Goal: Task Accomplishment & Management: Manage account settings

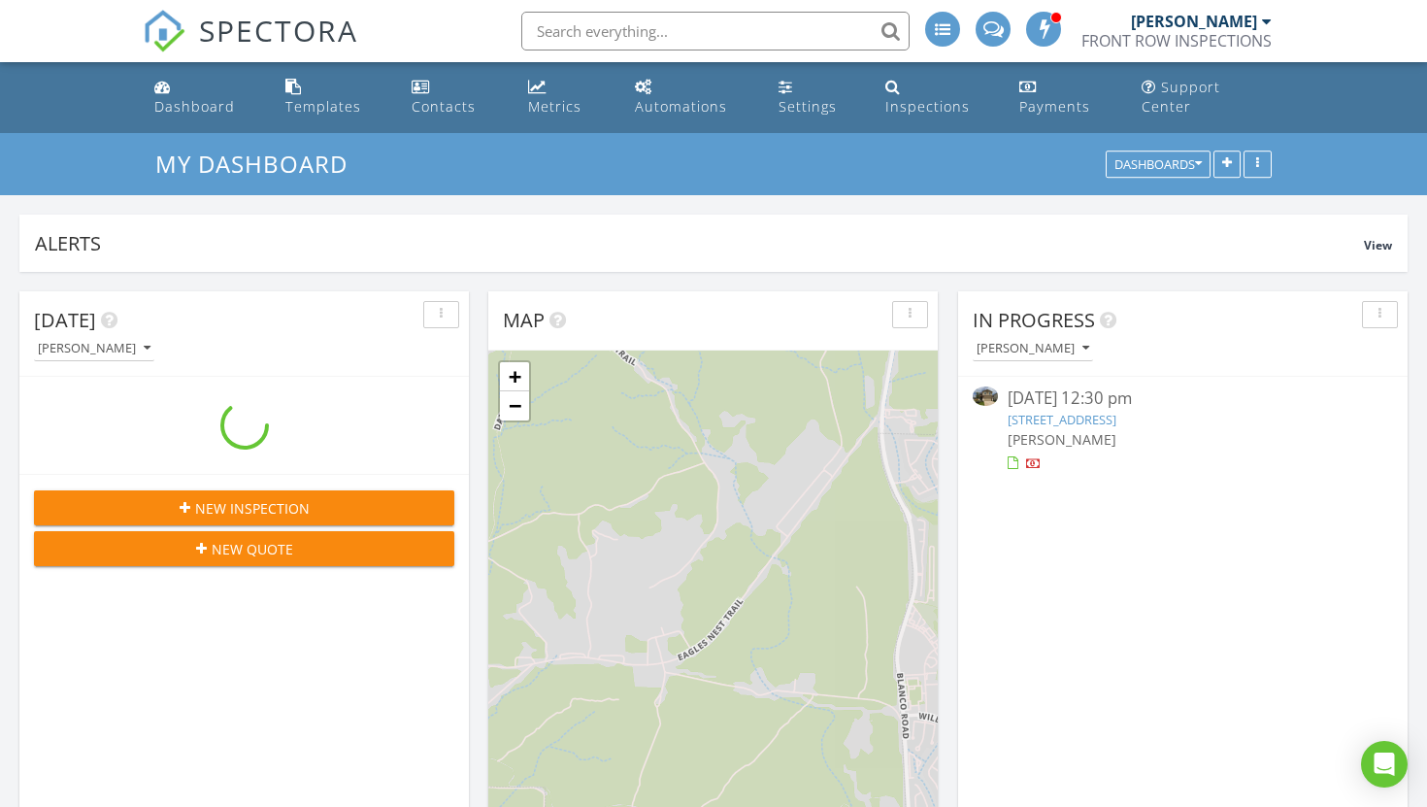
scroll to position [1768, 1428]
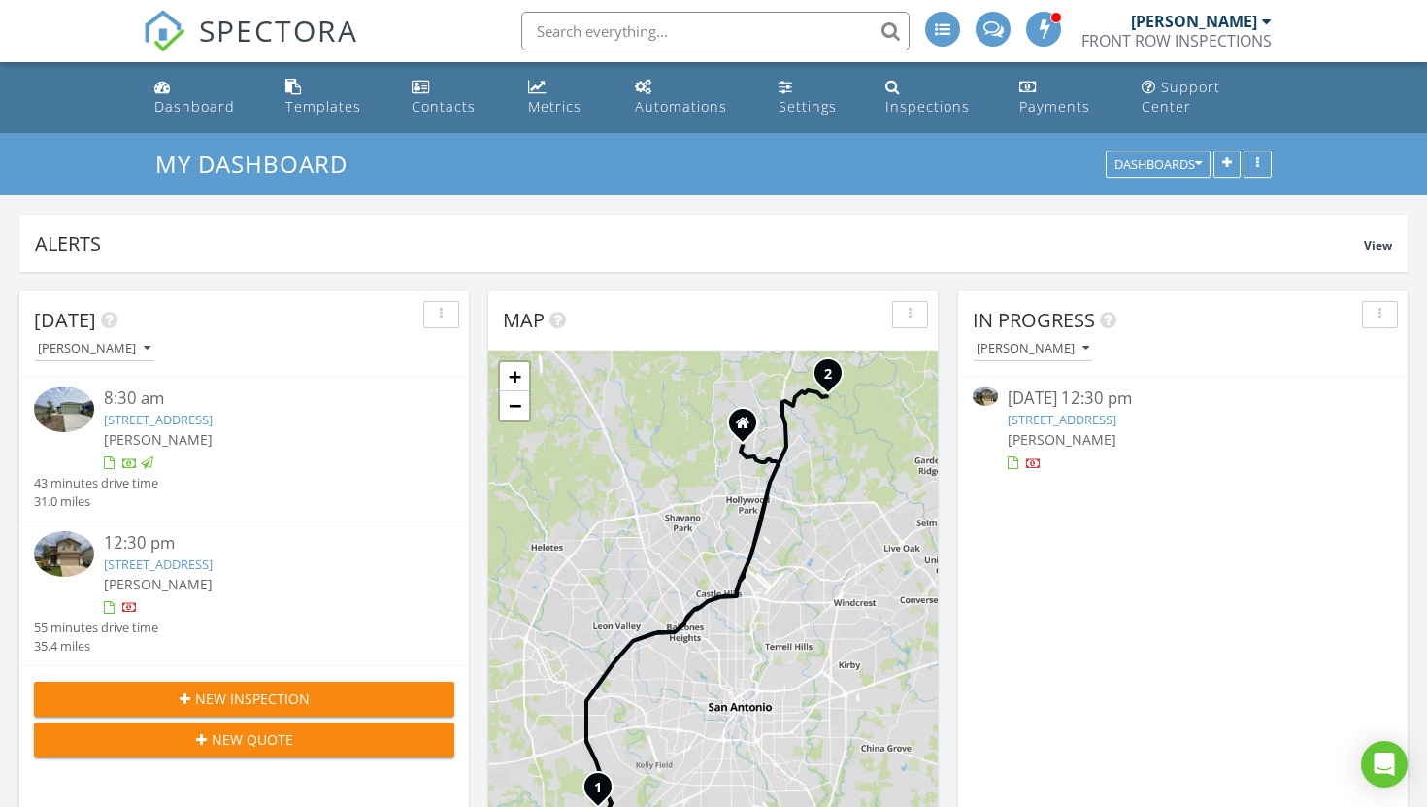
click at [1117, 411] on link "[STREET_ADDRESS]" at bounding box center [1062, 419] width 109 height 17
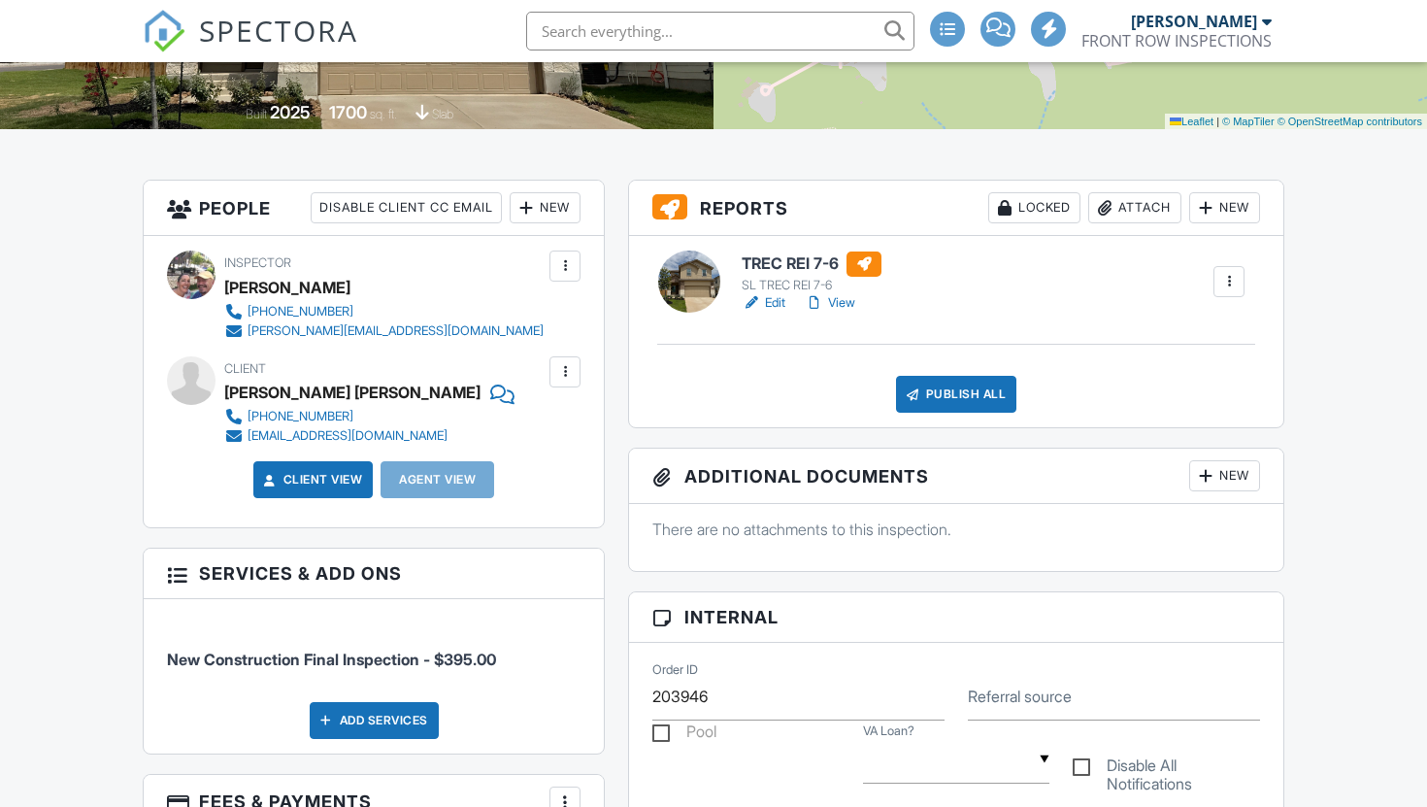
scroll to position [418, 0]
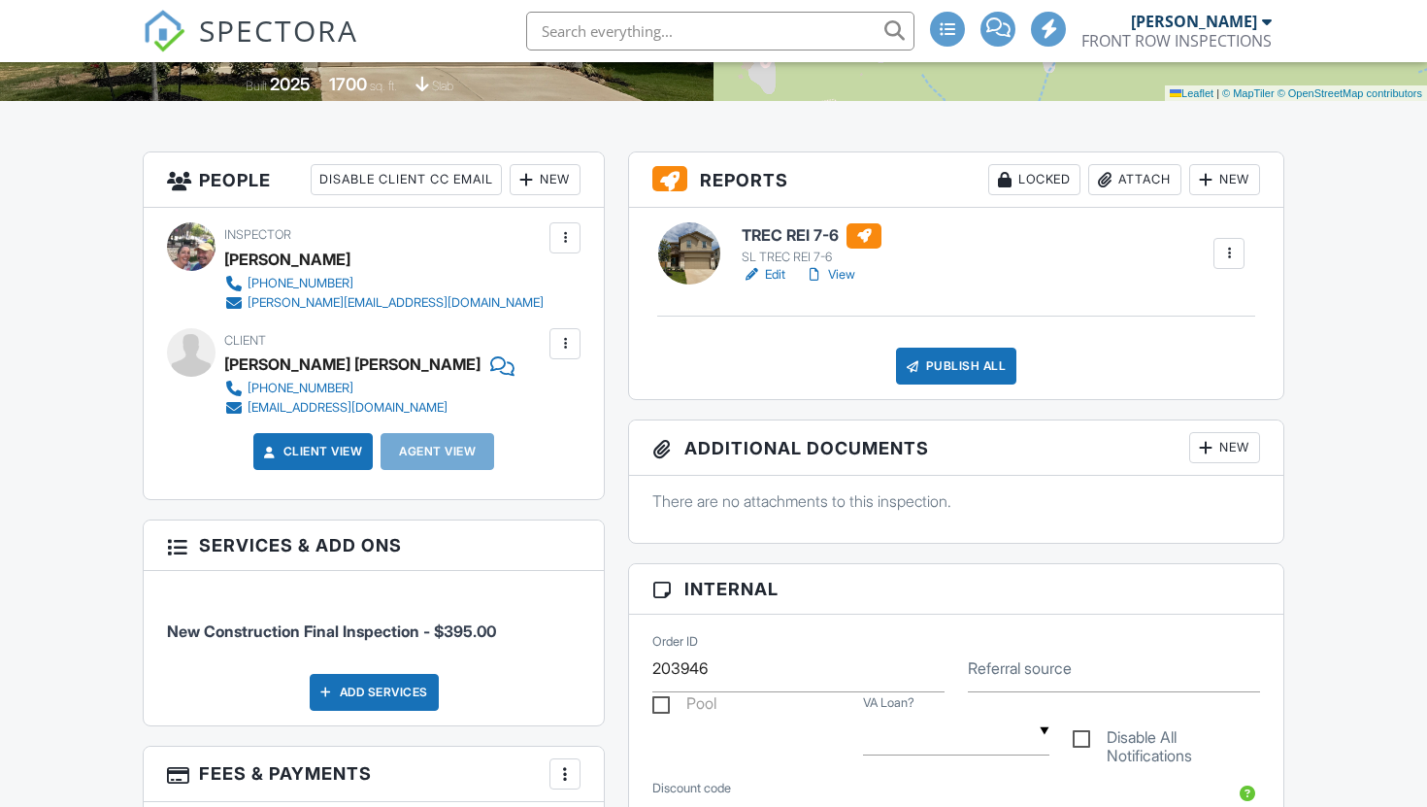
click at [769, 284] on link "Edit" at bounding box center [764, 274] width 44 height 19
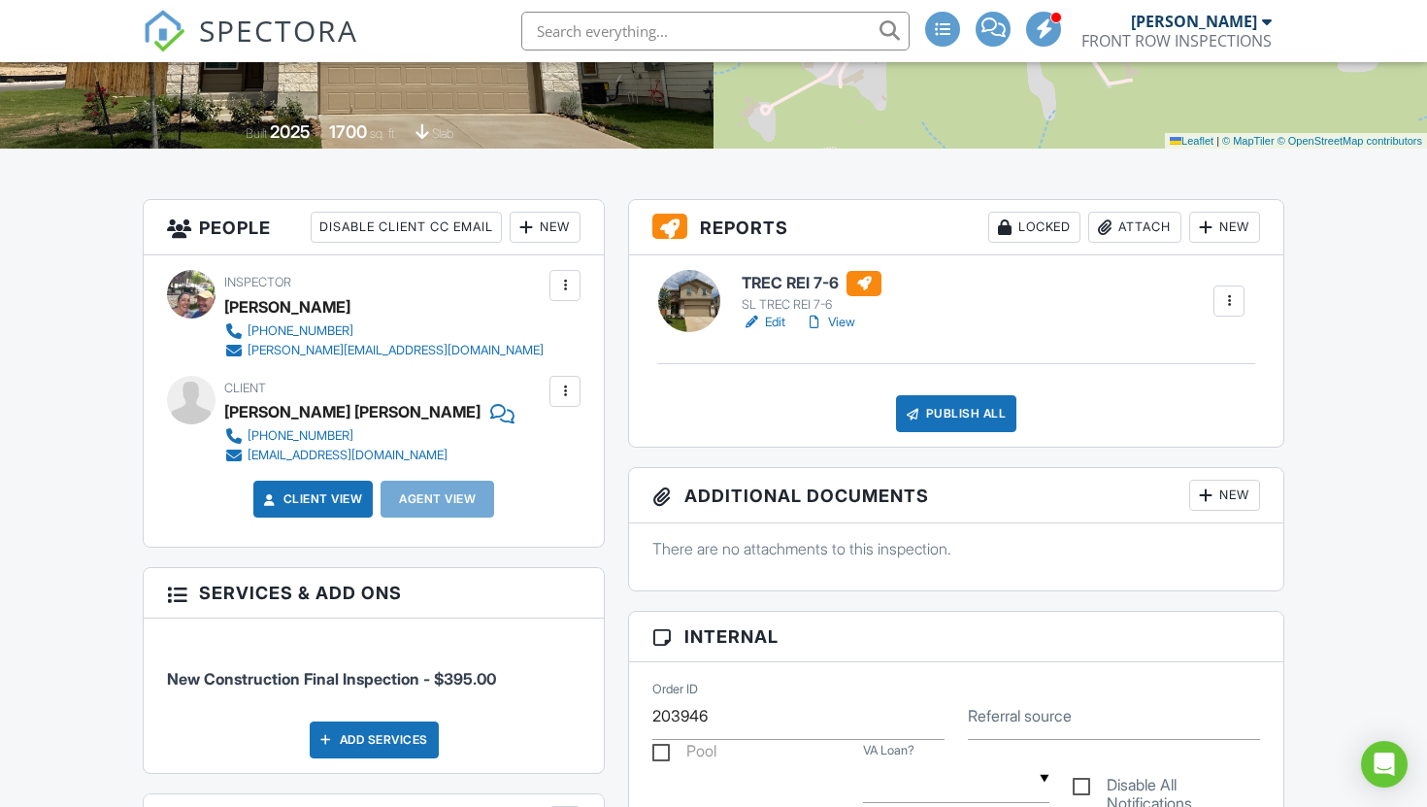
scroll to position [373, 0]
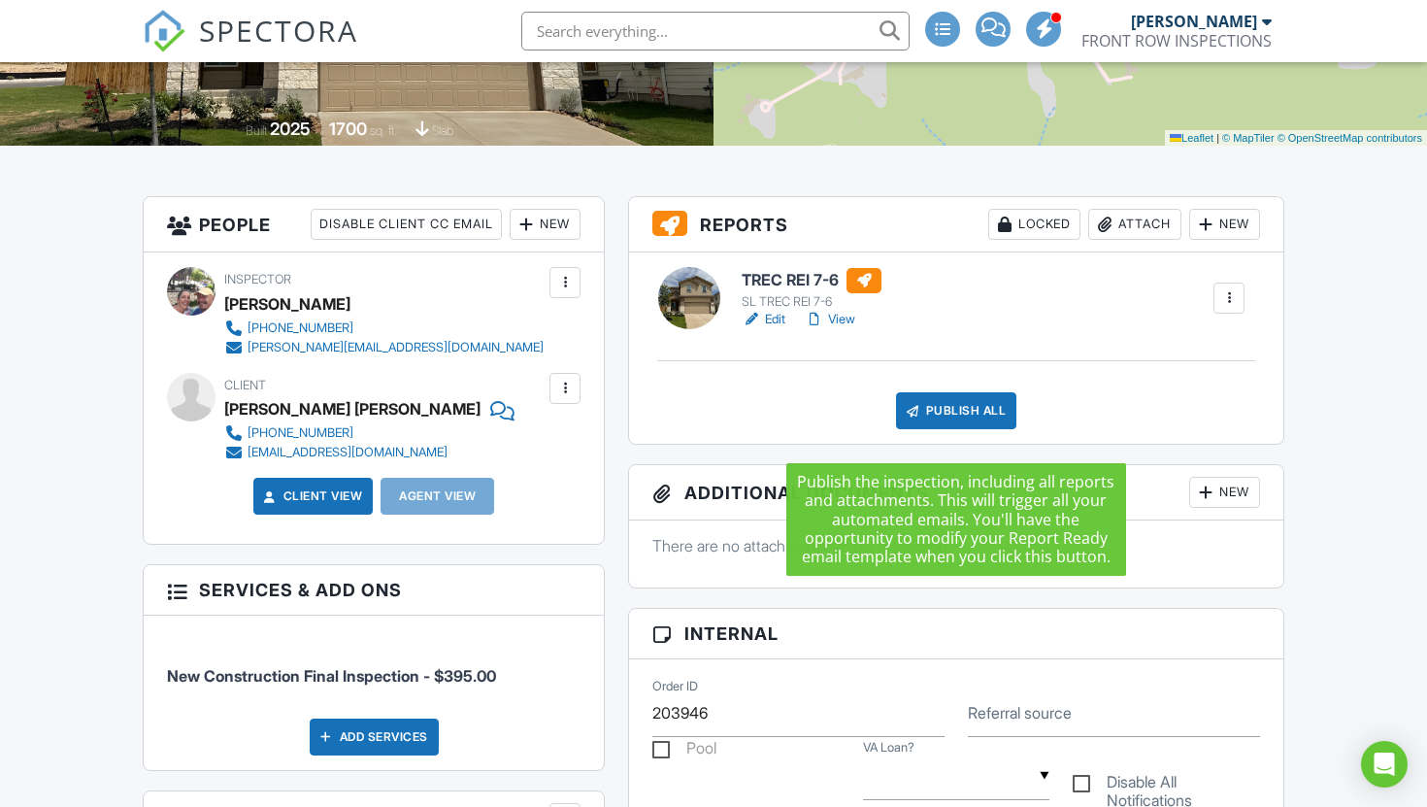
click at [960, 429] on div "Publish All" at bounding box center [956, 410] width 121 height 37
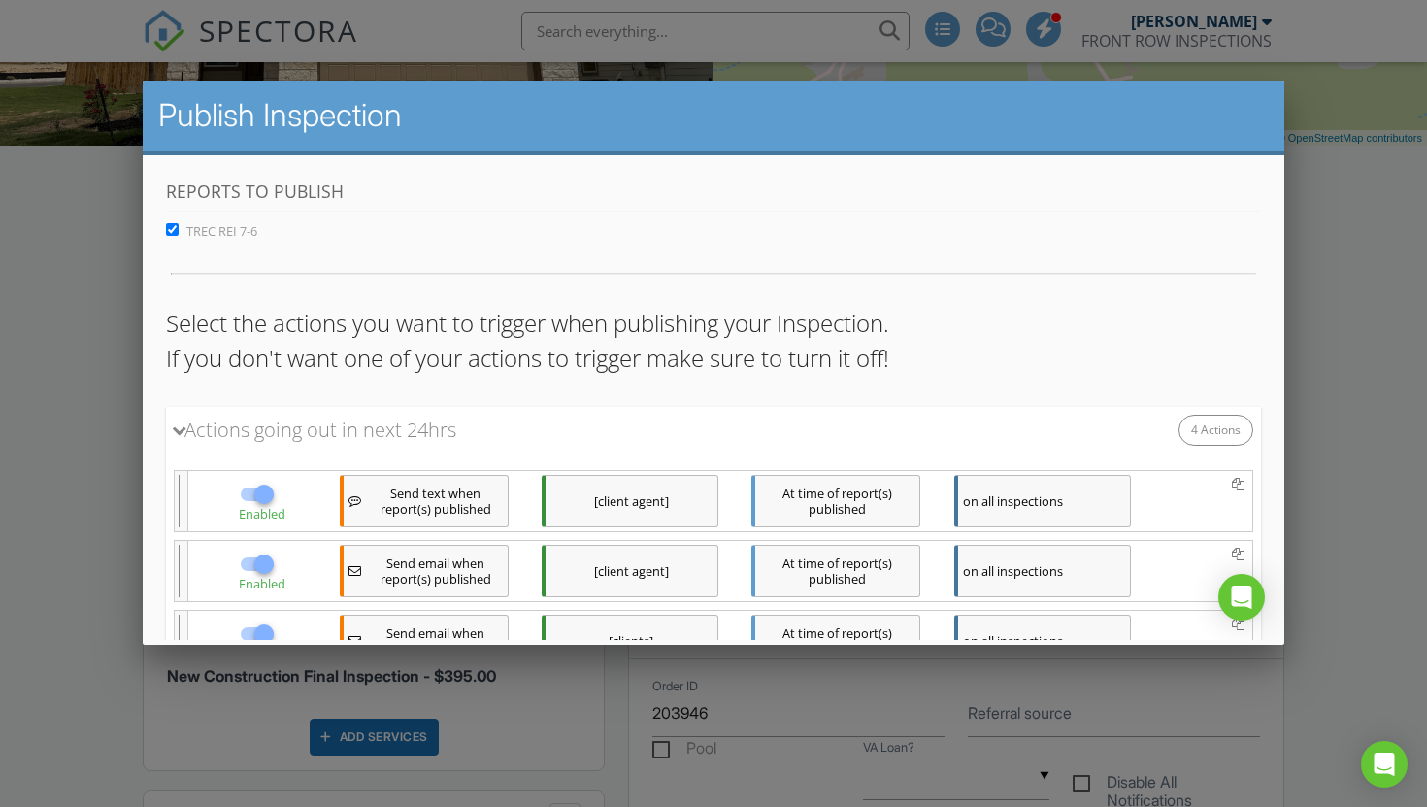
scroll to position [294, 0]
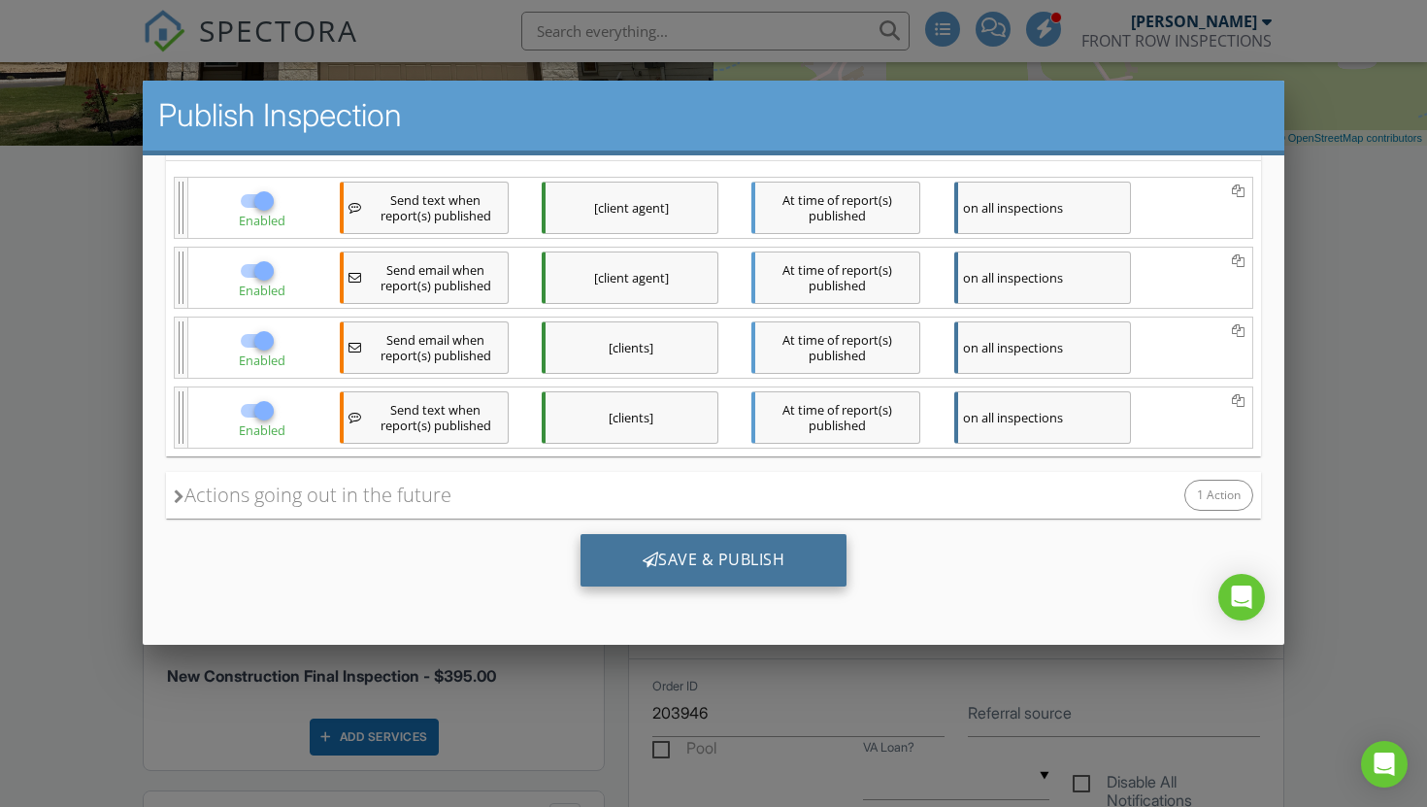
click at [747, 550] on div "Save & Publish" at bounding box center [714, 560] width 267 height 52
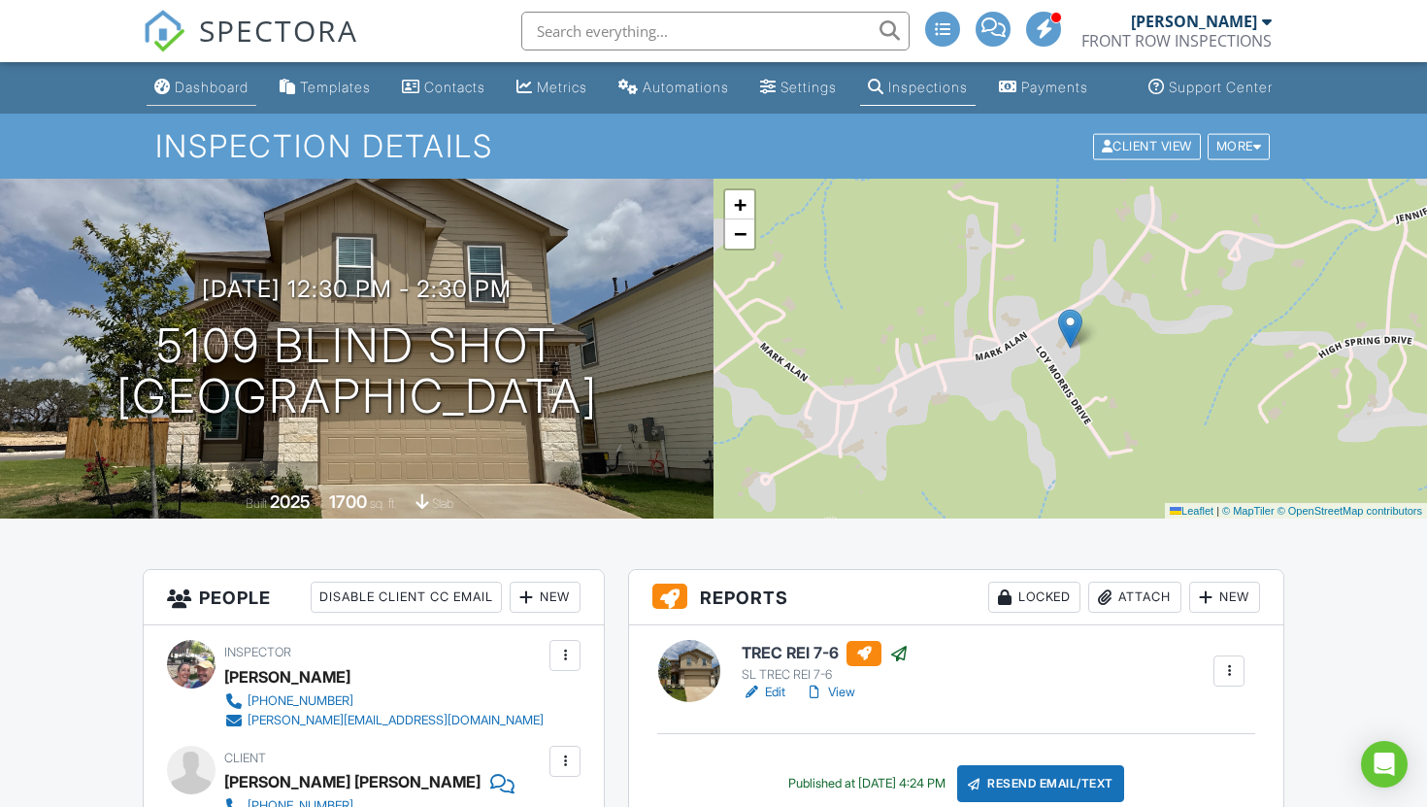
click at [175, 95] on div "Dashboard" at bounding box center [212, 87] width 74 height 17
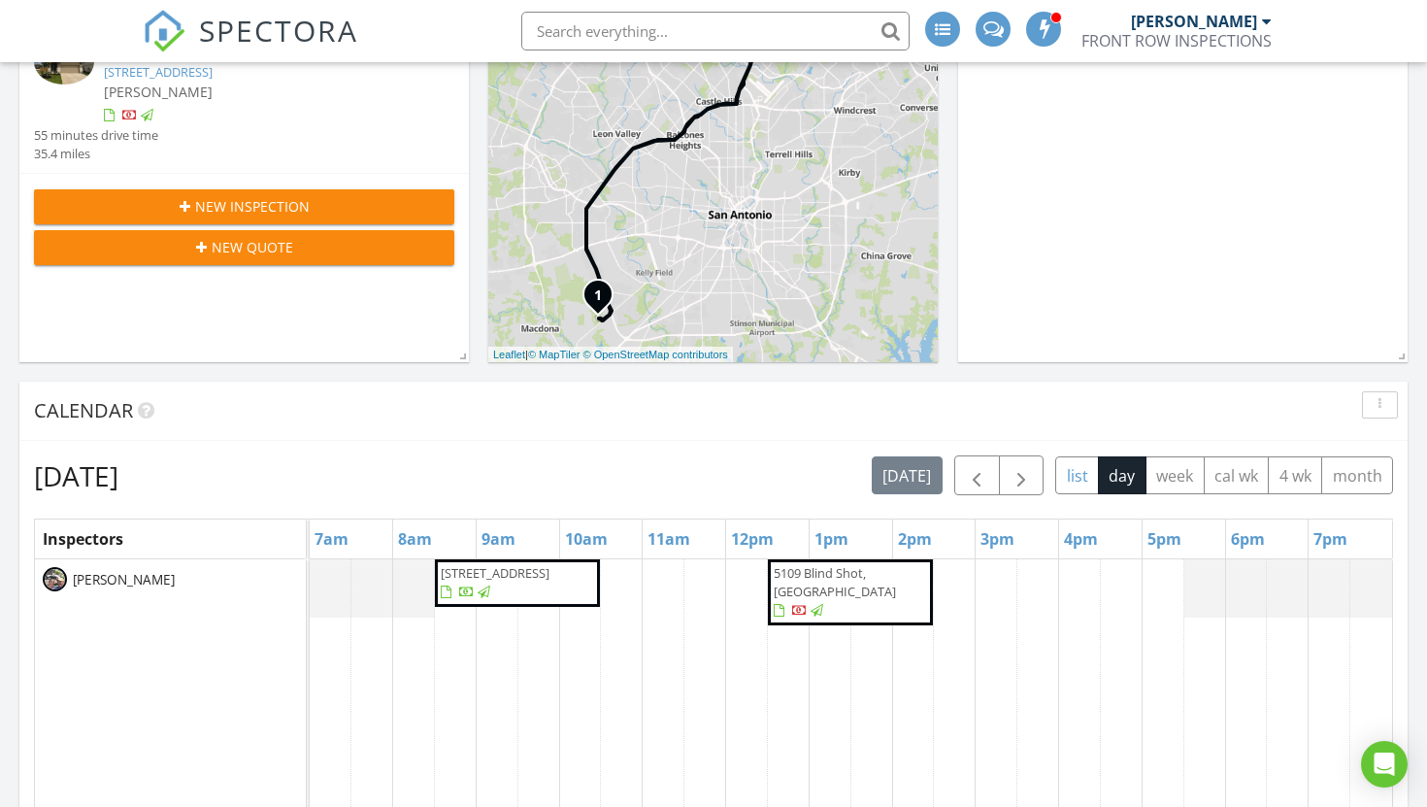
scroll to position [490, 0]
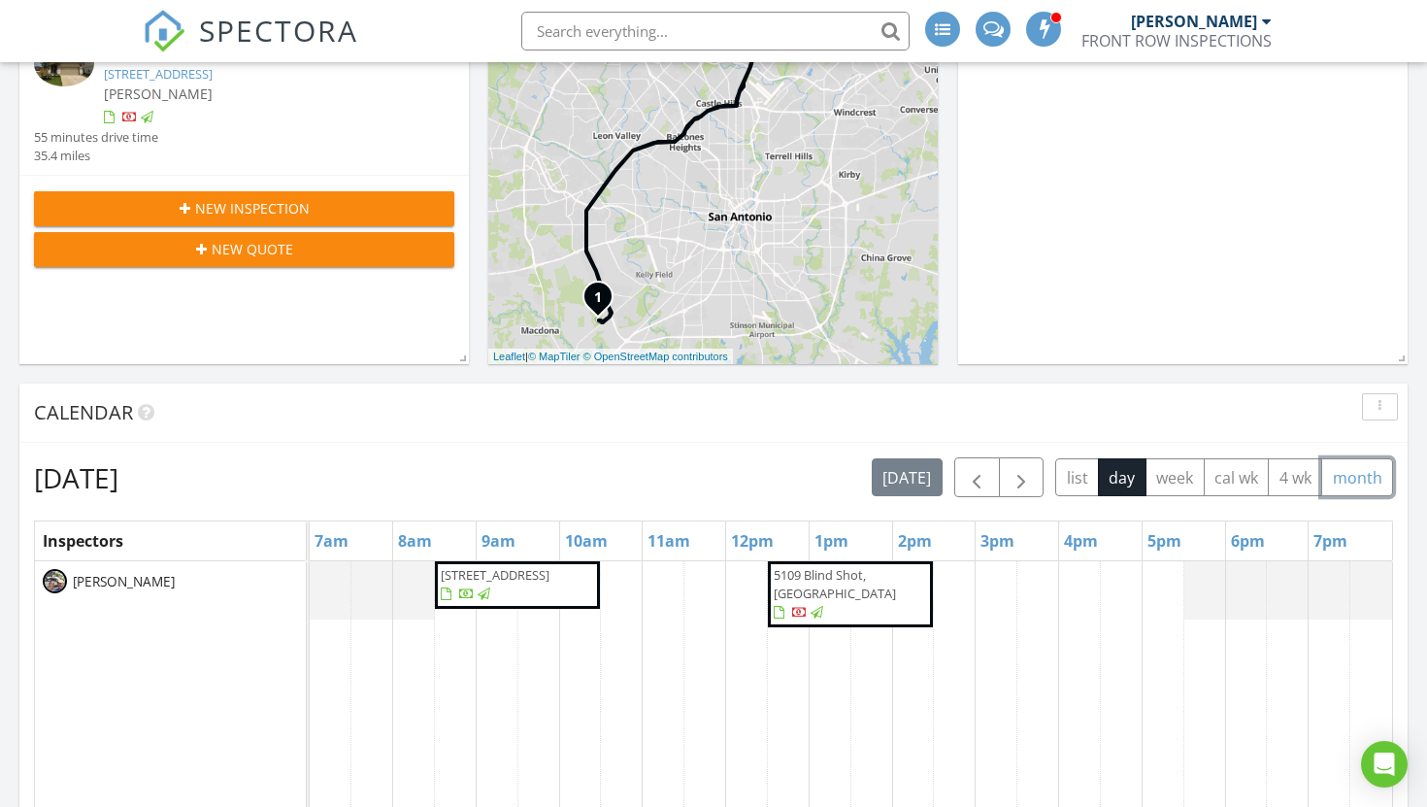
click at [1373, 462] on button "month" at bounding box center [1358, 477] width 72 height 38
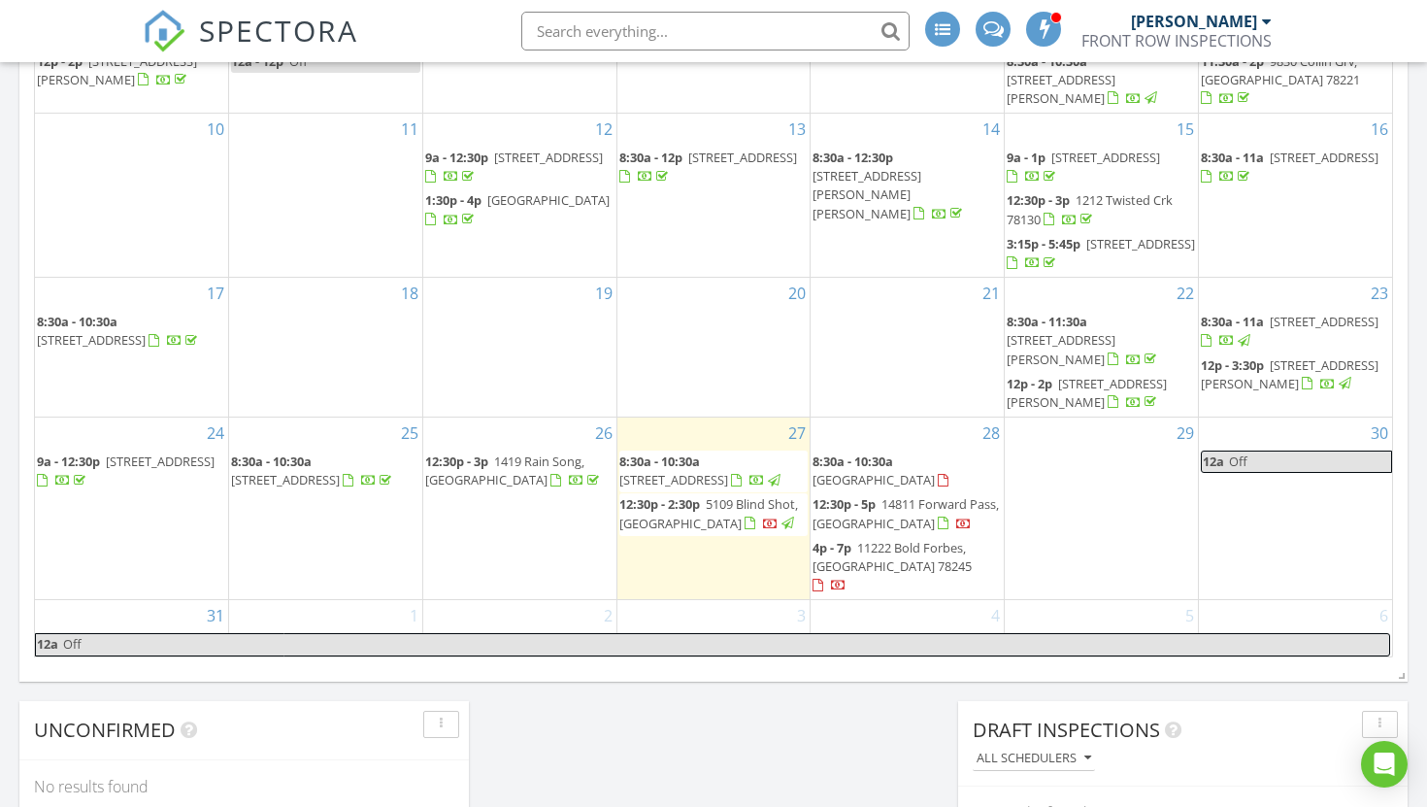
scroll to position [1147, 0]
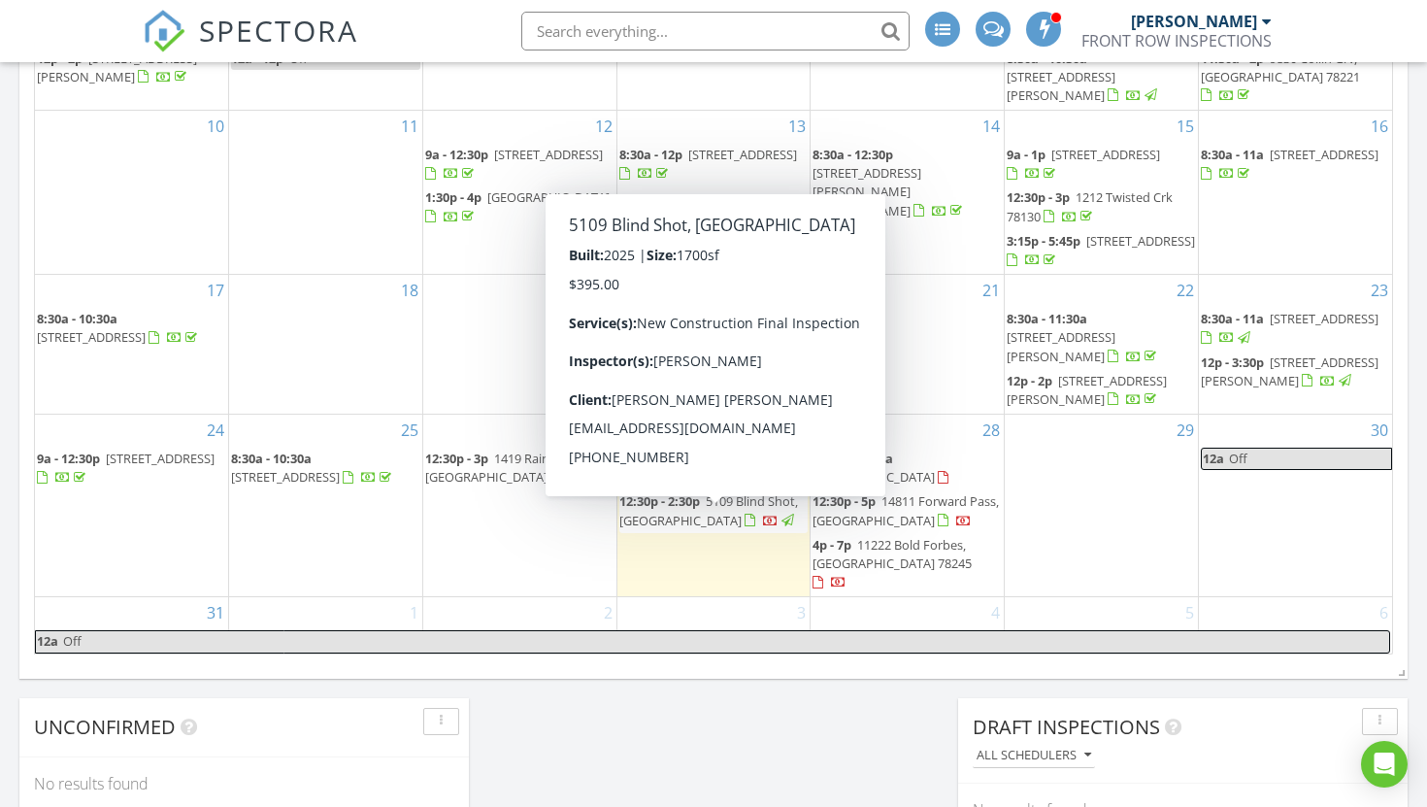
click at [745, 523] on div at bounding box center [750, 521] width 11 height 13
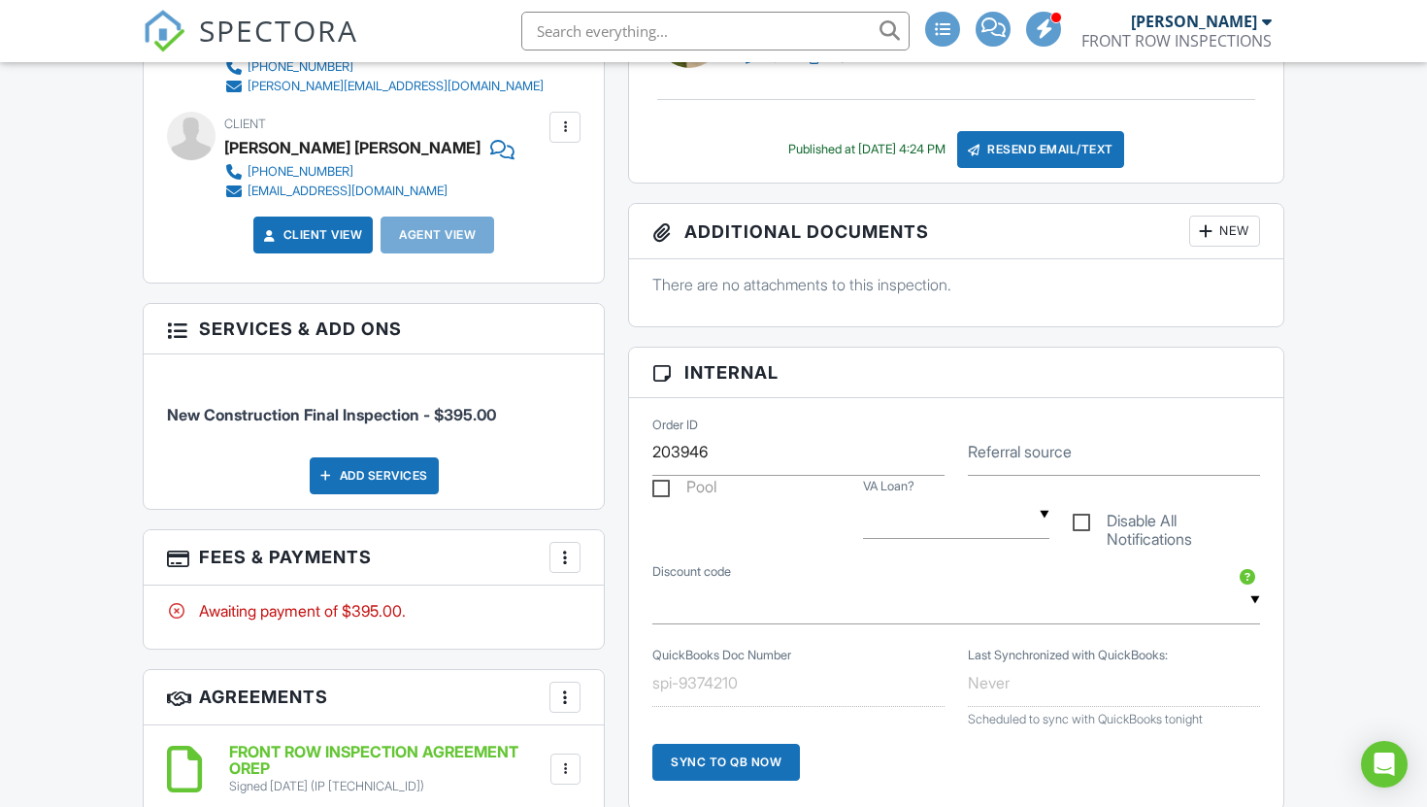
scroll to position [630, 0]
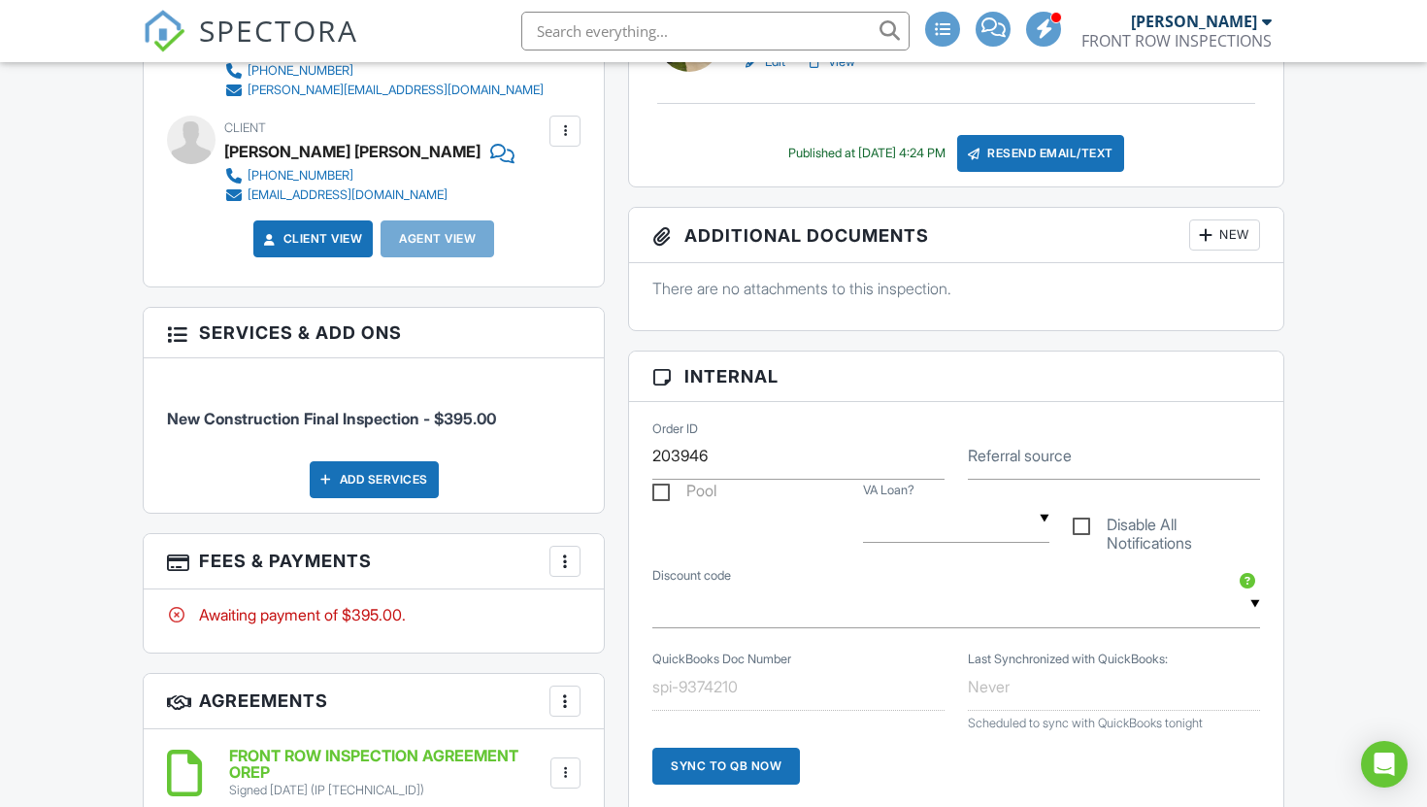
click at [572, 571] on div at bounding box center [564, 561] width 19 height 19
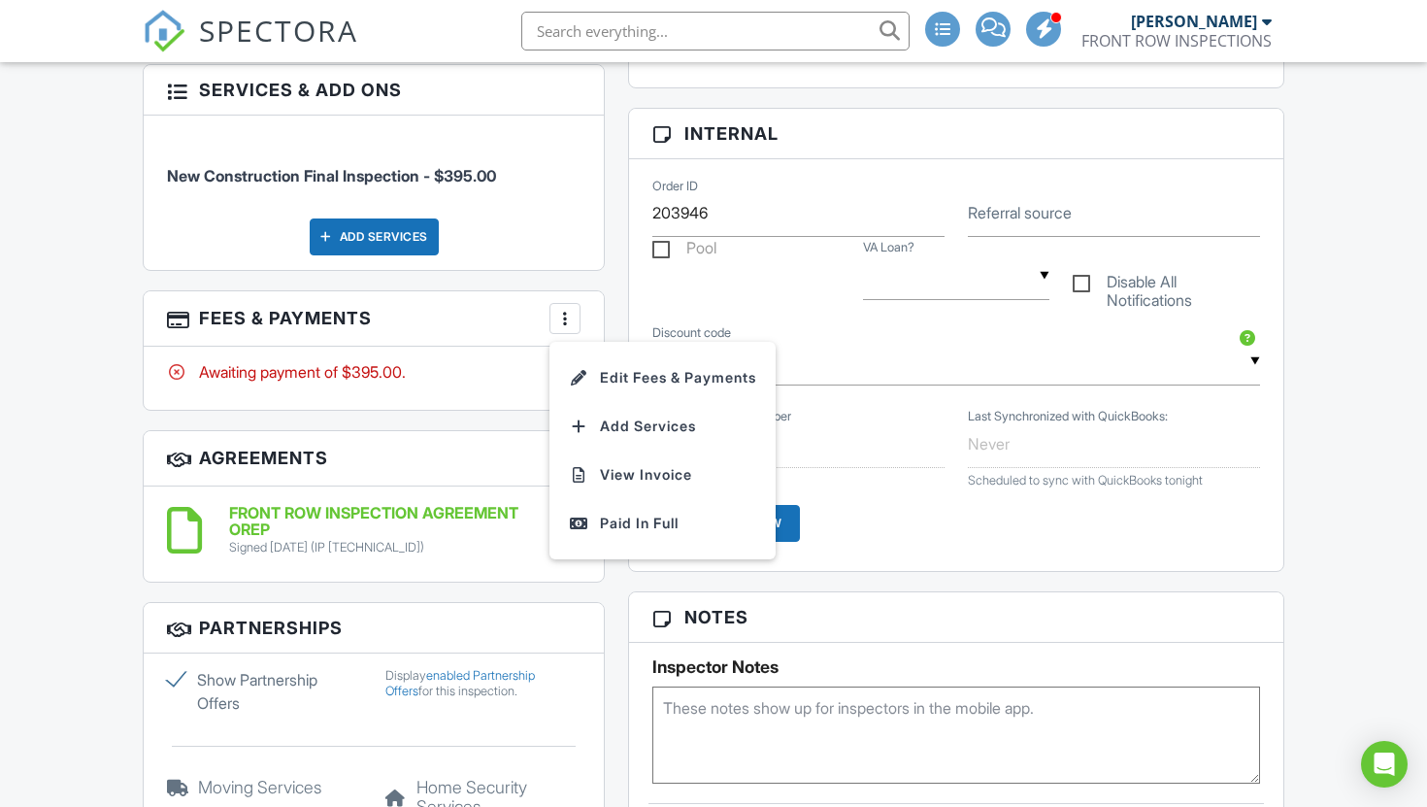
scroll to position [878, 0]
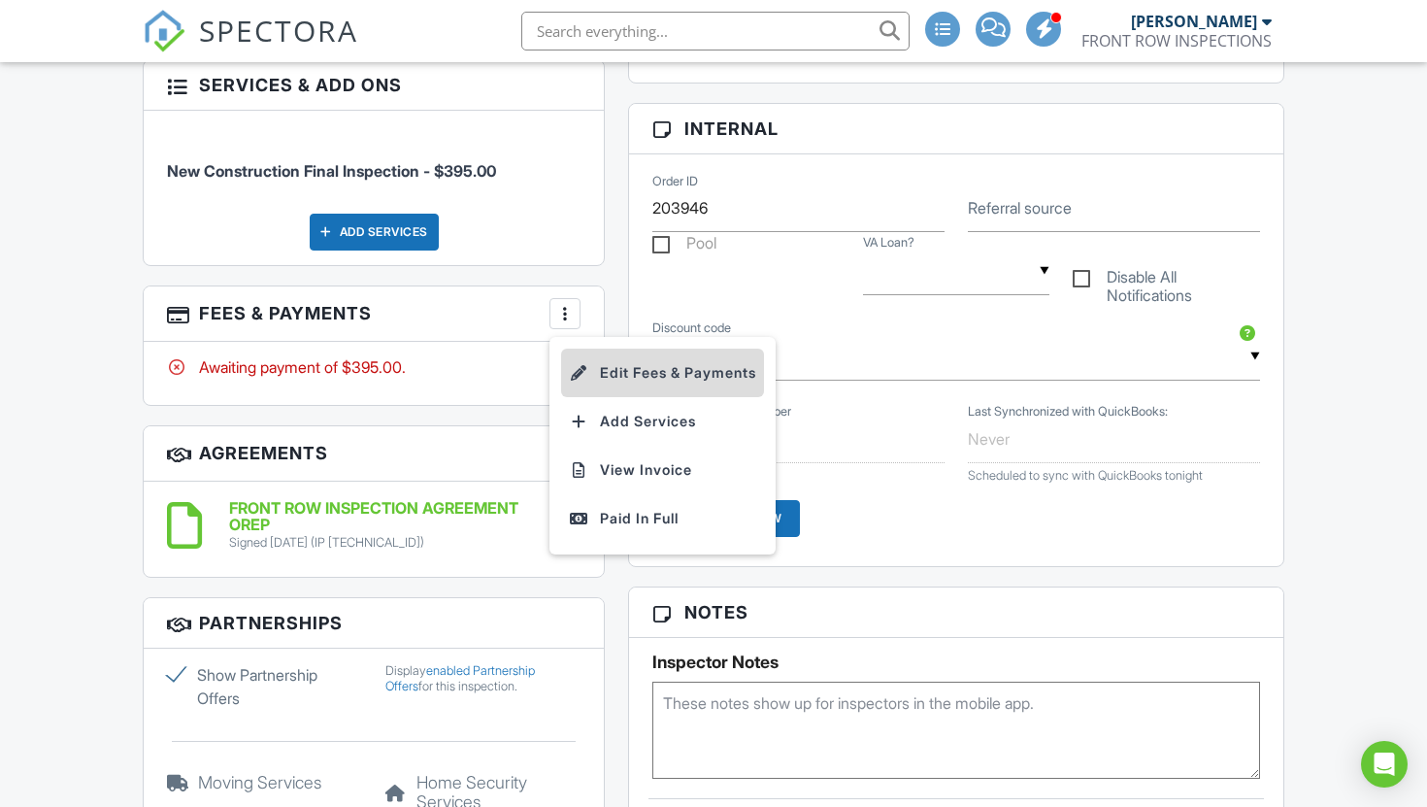
click at [655, 397] on li "Edit Fees & Payments" at bounding box center [662, 373] width 203 height 49
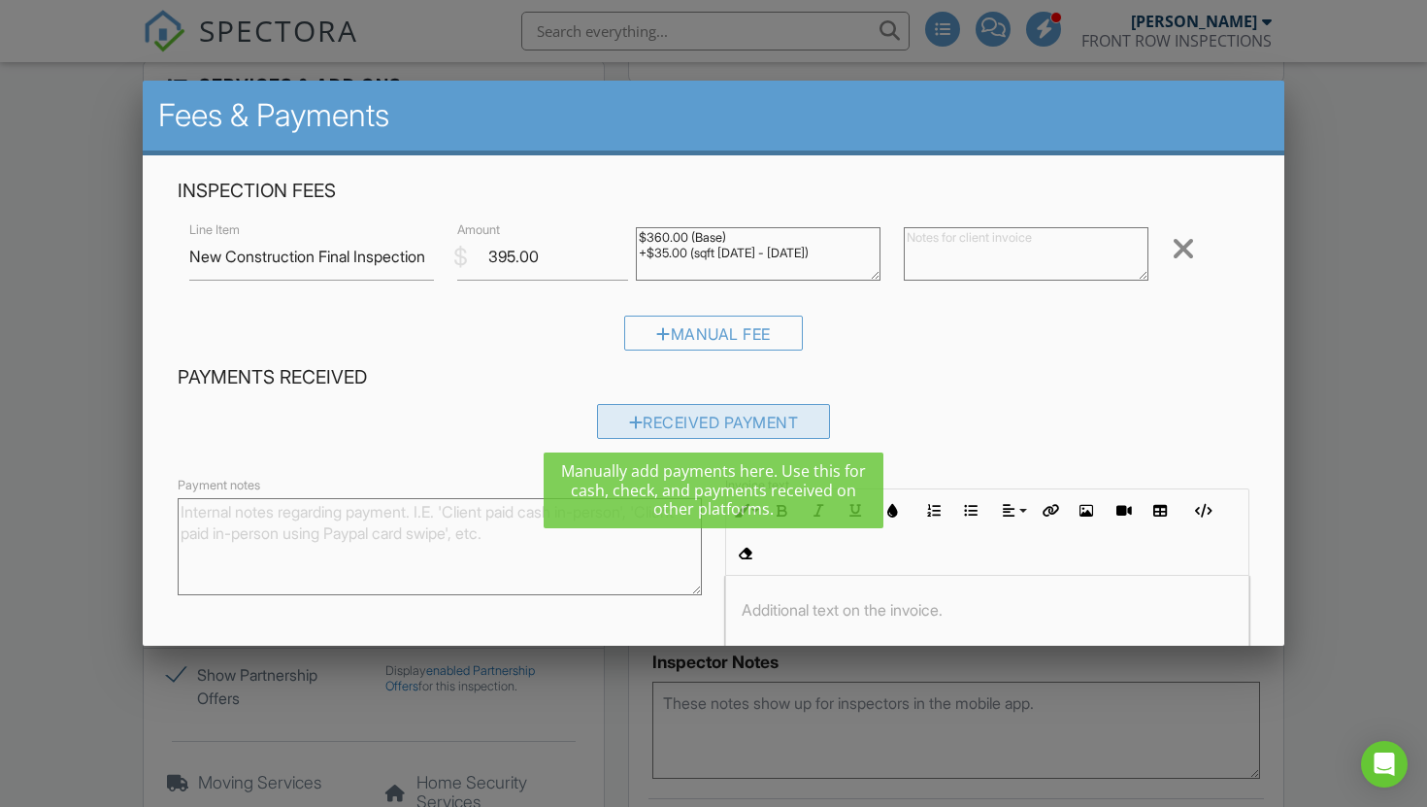
click at [703, 420] on div "Received Payment" at bounding box center [714, 421] width 234 height 35
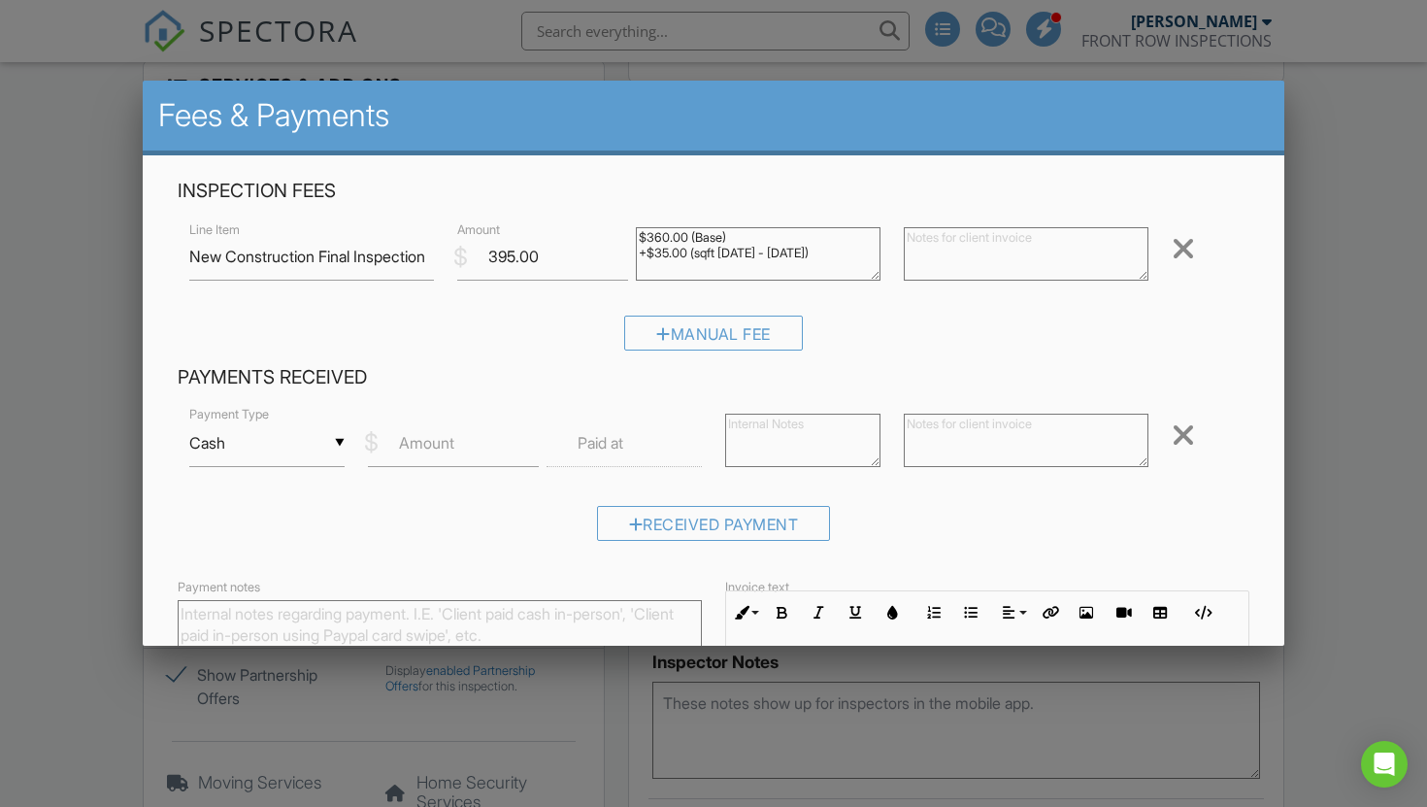
click at [270, 449] on div "▼ Cash Cash Check On-Site Card Other Cash Check On-Site Card Other" at bounding box center [266, 443] width 155 height 48
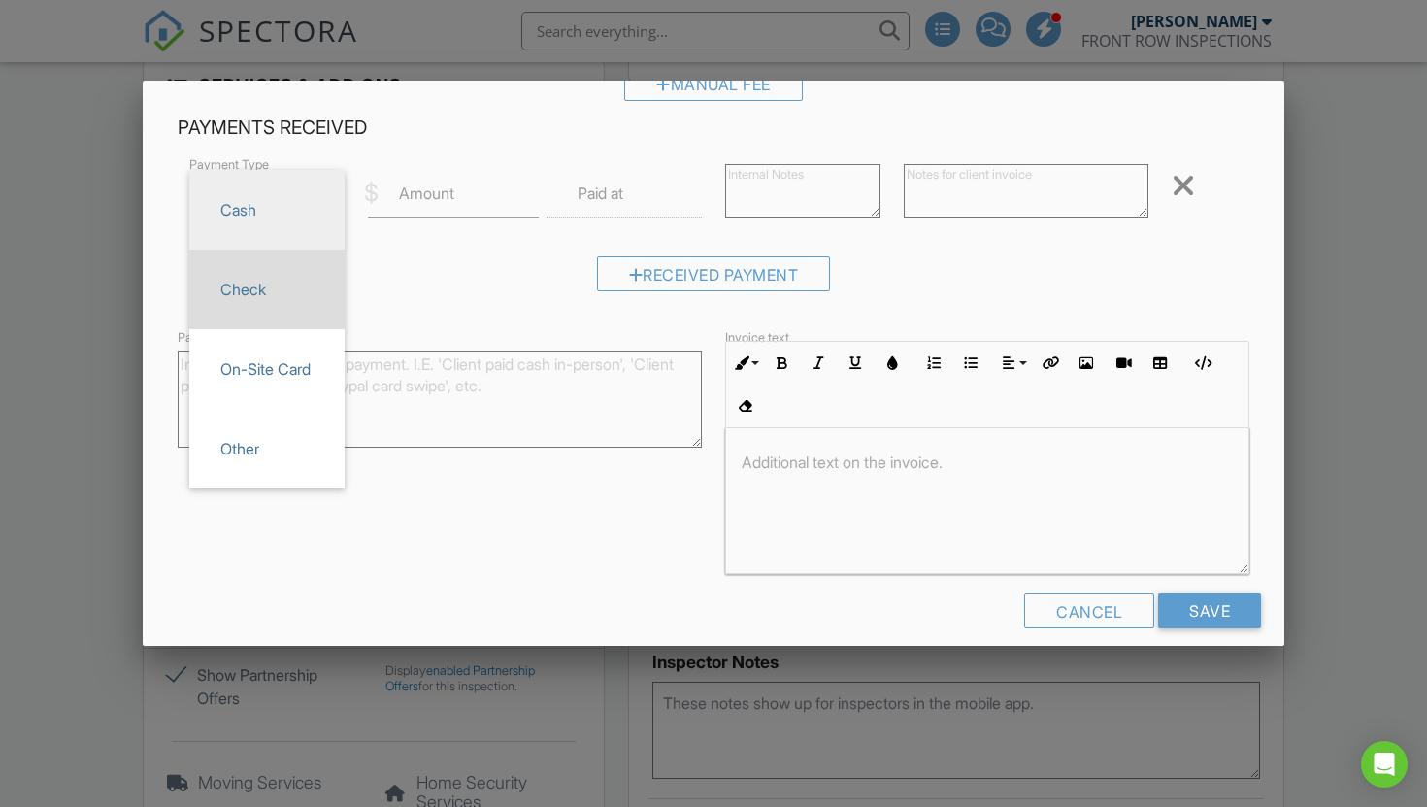
scroll to position [270, 0]
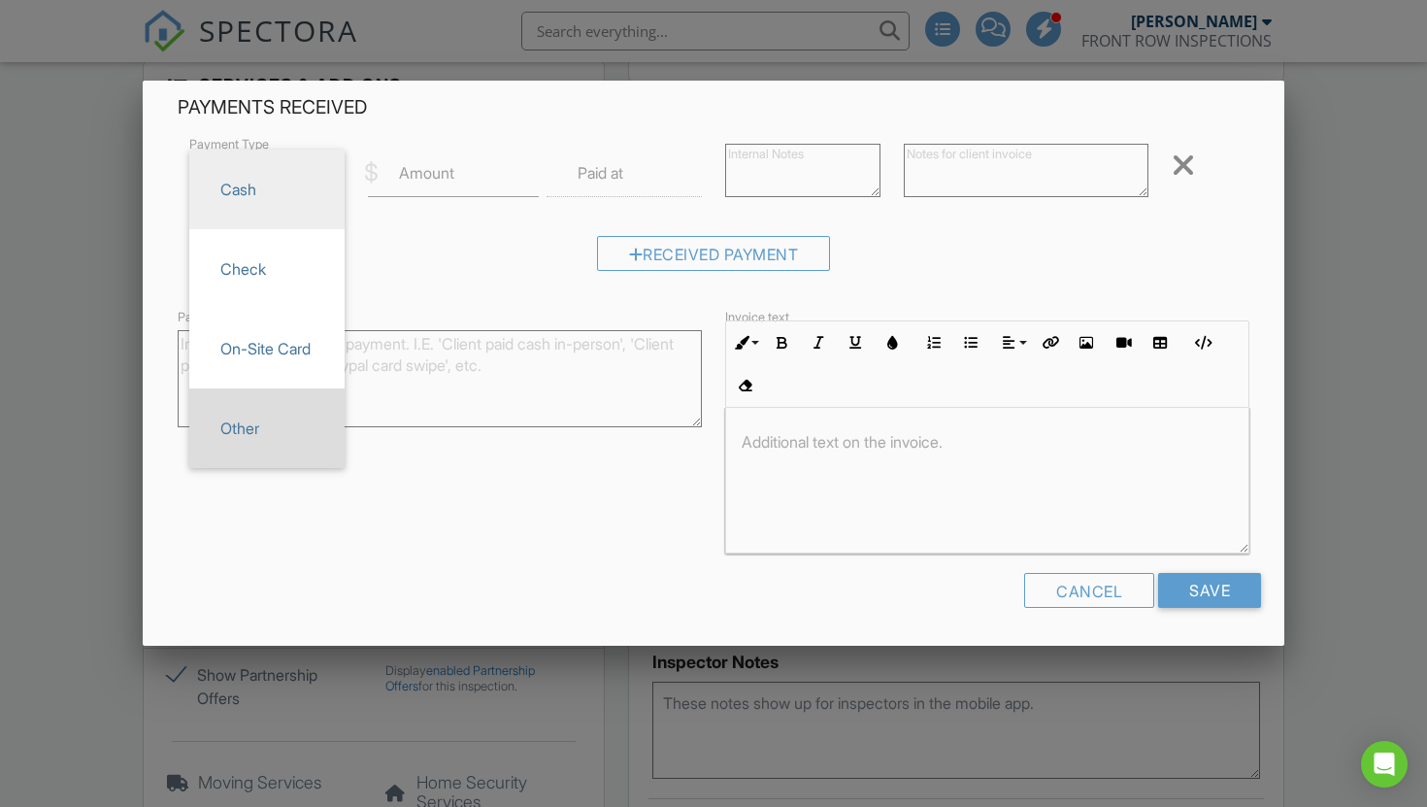
click at [257, 452] on span "Other" at bounding box center [267, 428] width 124 height 49
type input "Other"
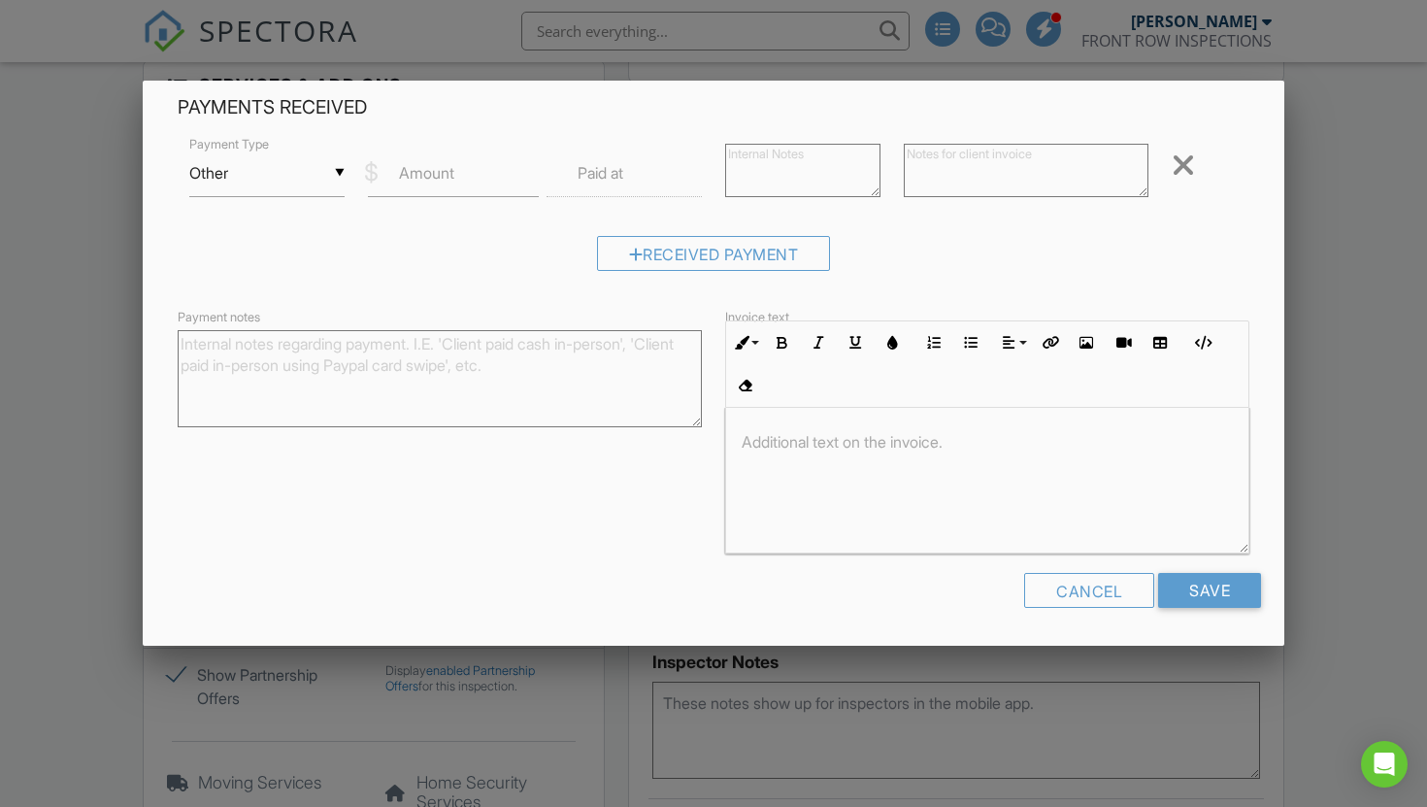
click at [439, 183] on label "Amount" at bounding box center [426, 172] width 55 height 21
click at [439, 183] on input "Amount" at bounding box center [453, 174] width 171 height 48
type input "395.00"
click at [780, 158] on textarea at bounding box center [802, 170] width 155 height 53
type textarea "z"
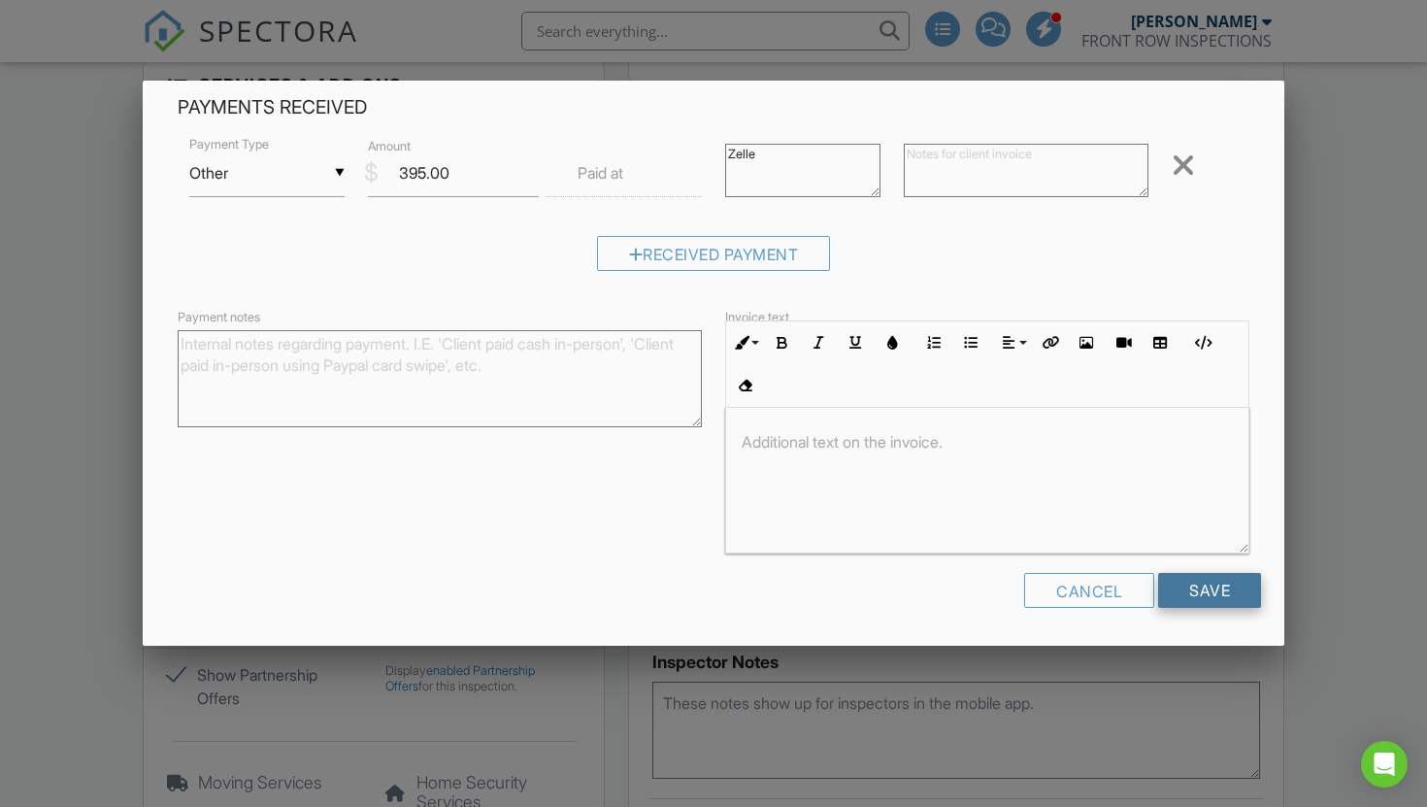
type textarea "Zelle"
click at [1221, 601] on input "Save" at bounding box center [1209, 590] width 103 height 35
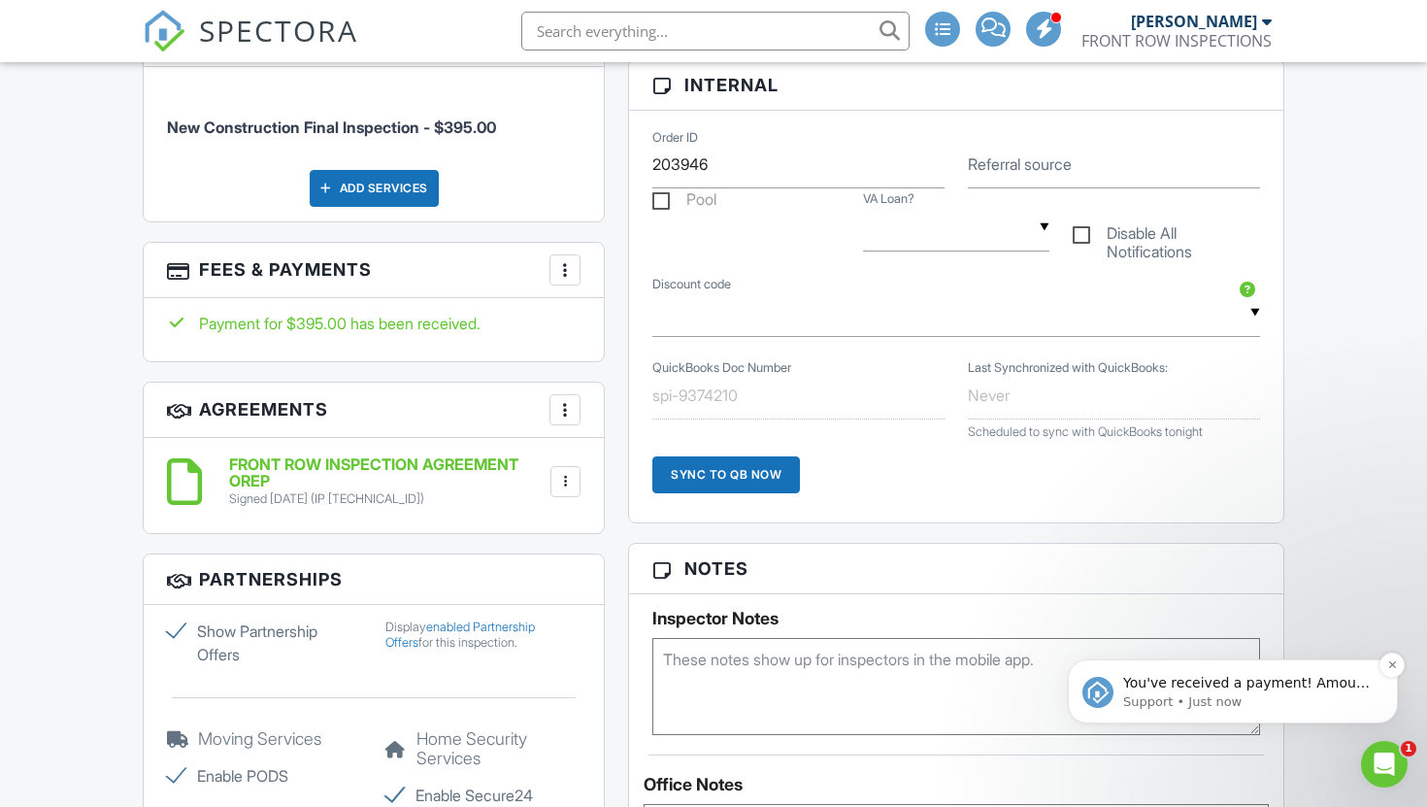
click at [1273, 686] on p "You've received a payment! Amount $395.00 Fee $0.00 Net $395.00 Transaction # I…" at bounding box center [1248, 683] width 251 height 19
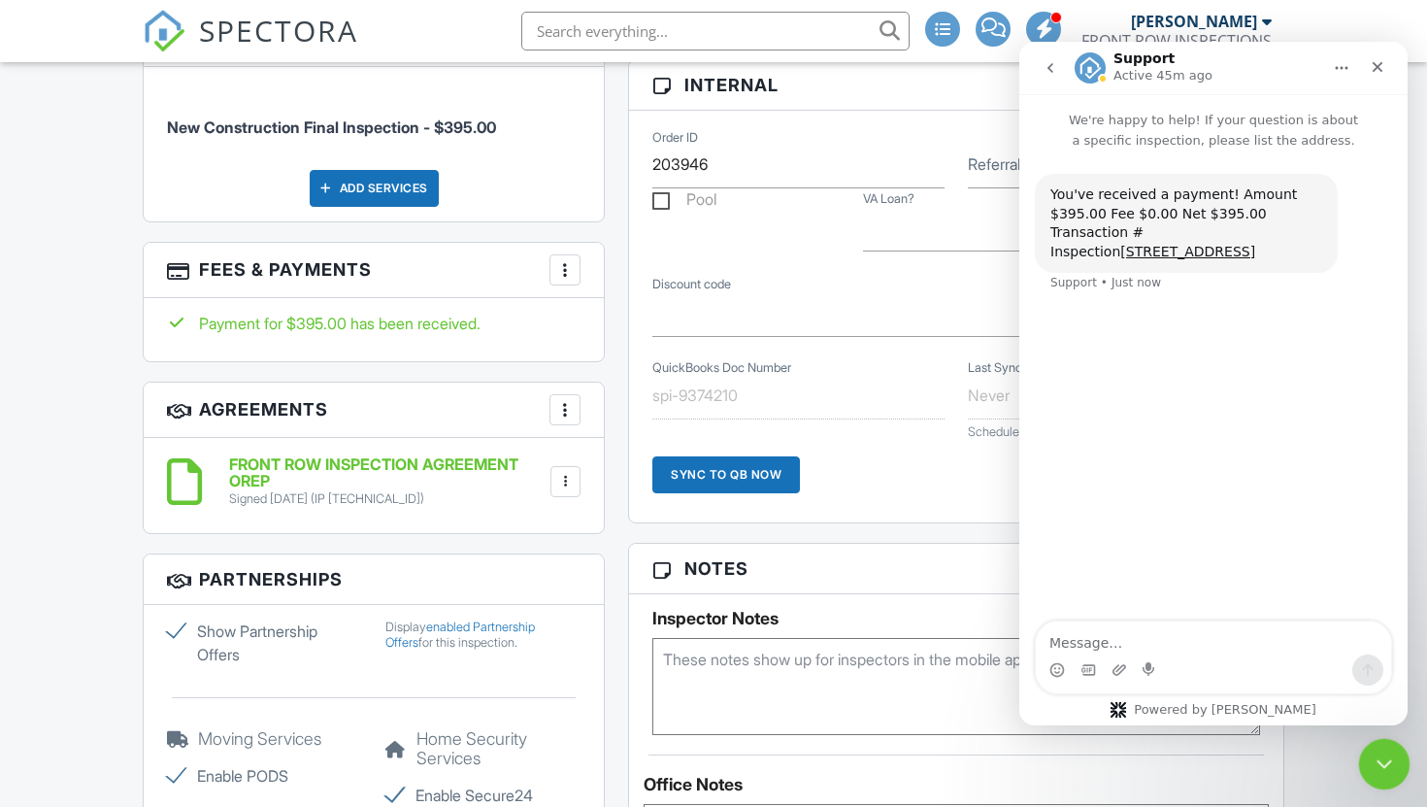
click at [1378, 760] on icon "Close Intercom Messenger" at bounding box center [1382, 761] width 14 height 8
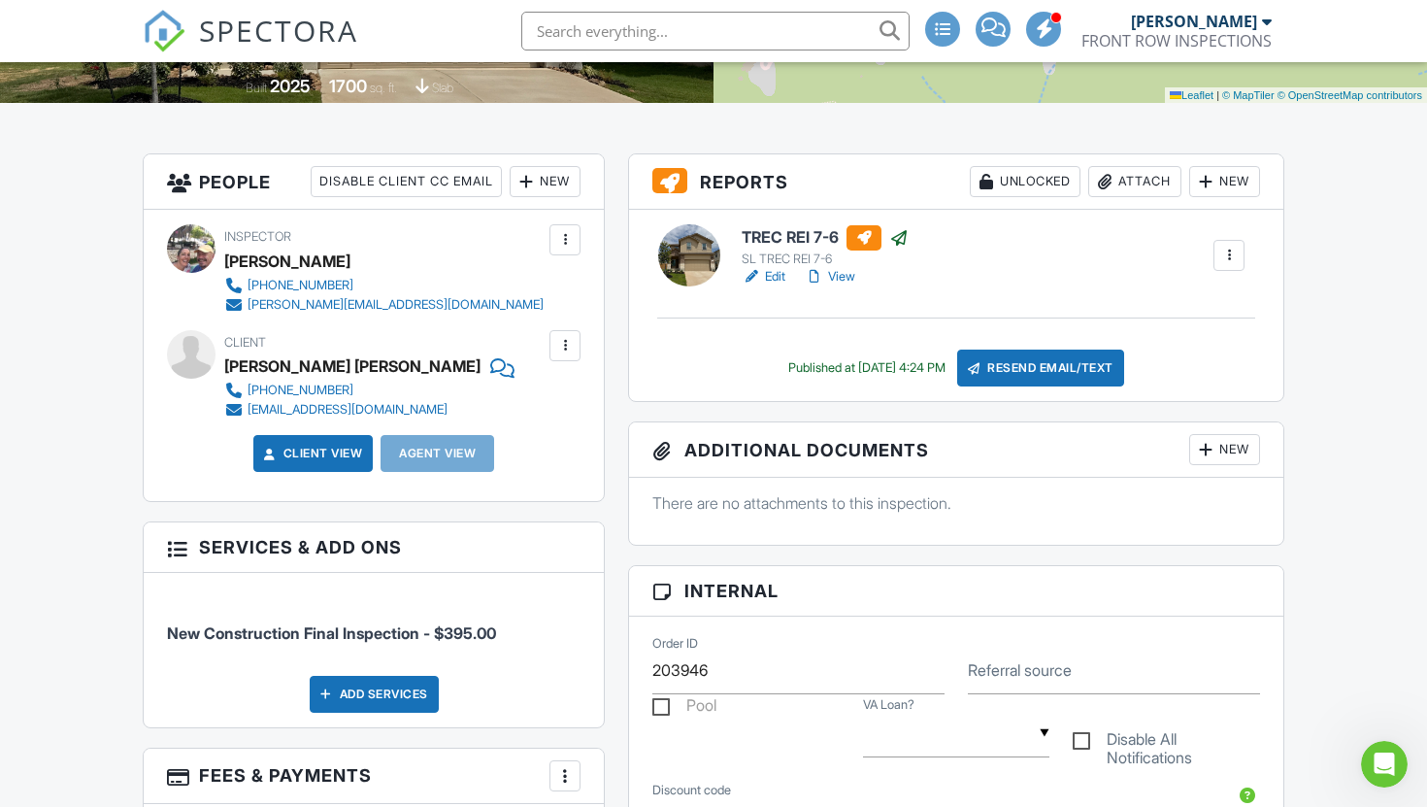
scroll to position [412, 0]
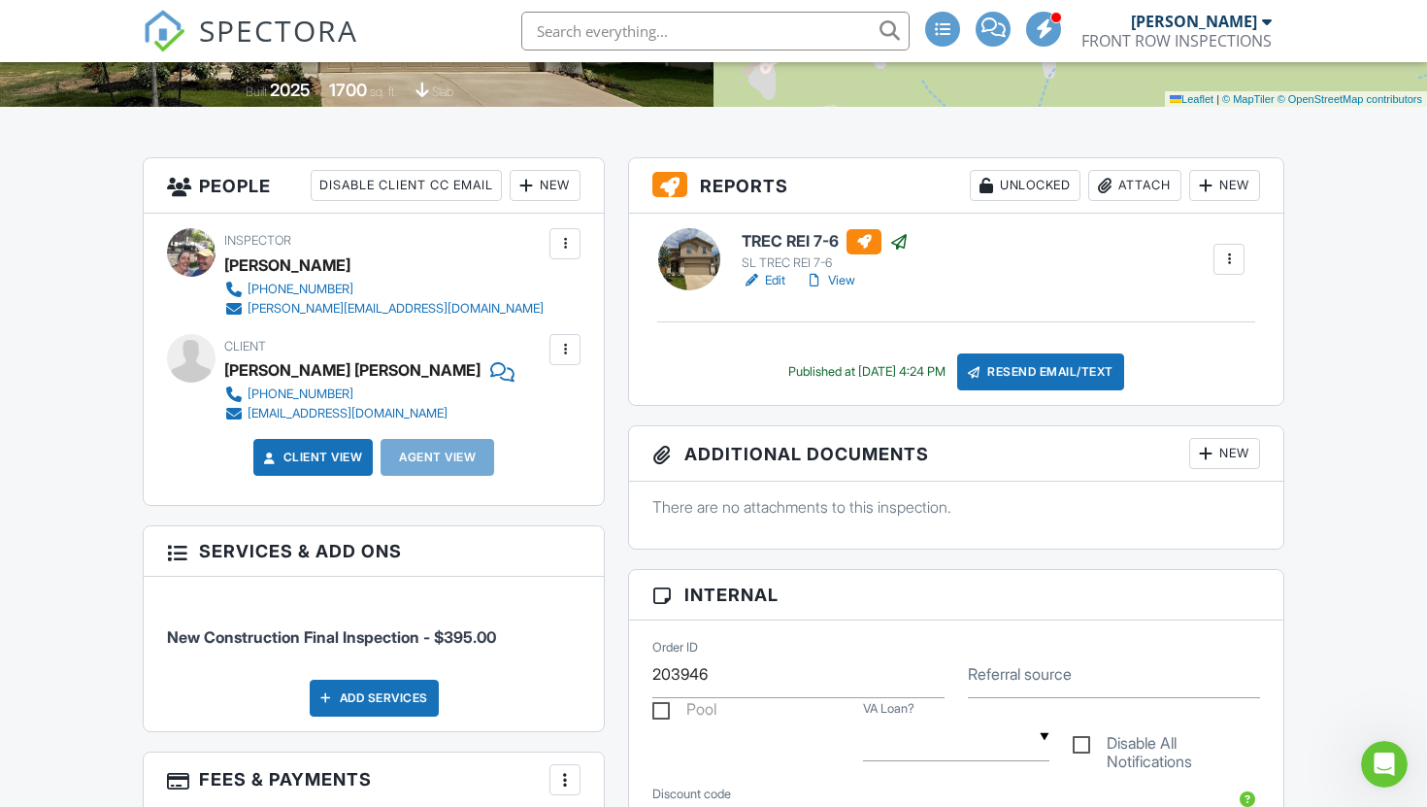
click at [777, 290] on link "Edit" at bounding box center [764, 280] width 44 height 19
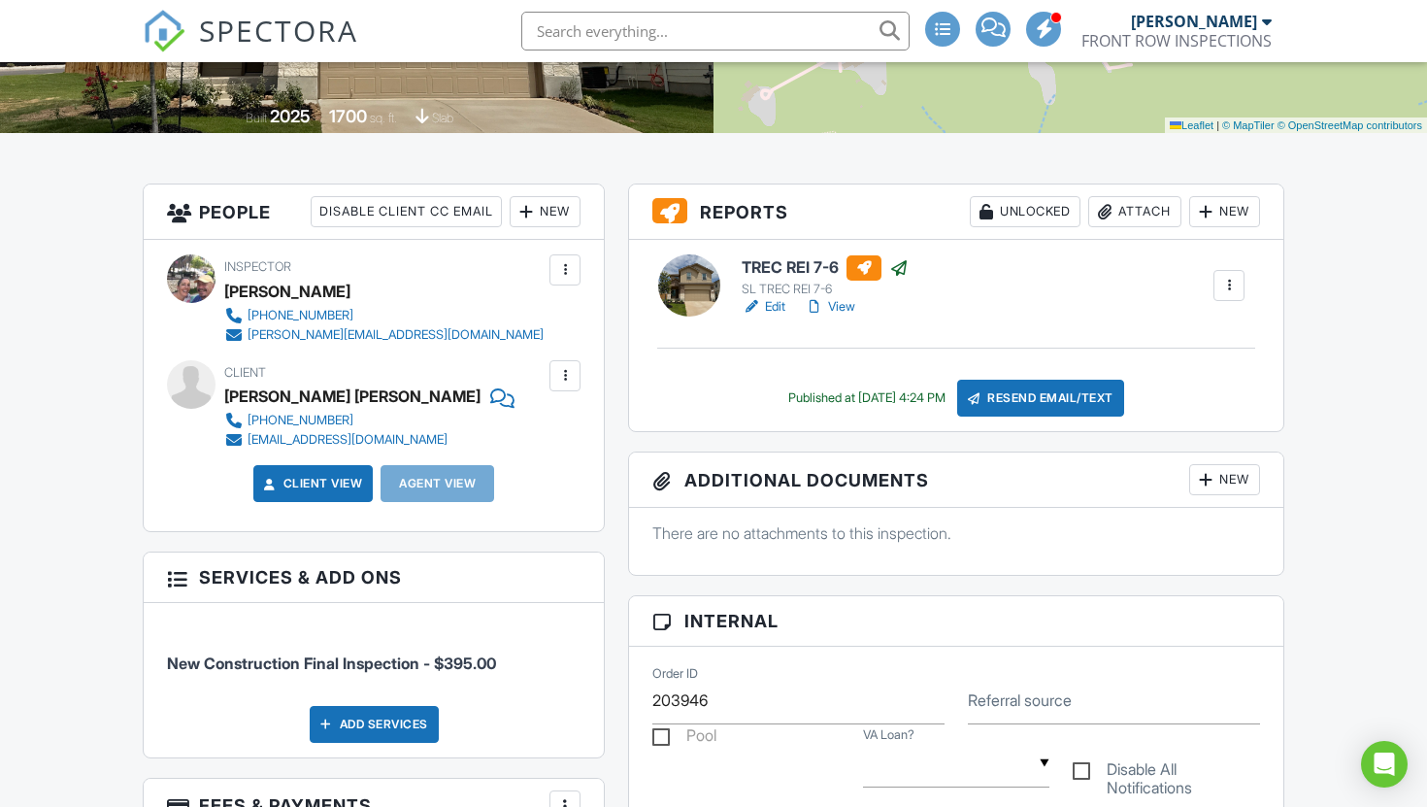
scroll to position [428, 0]
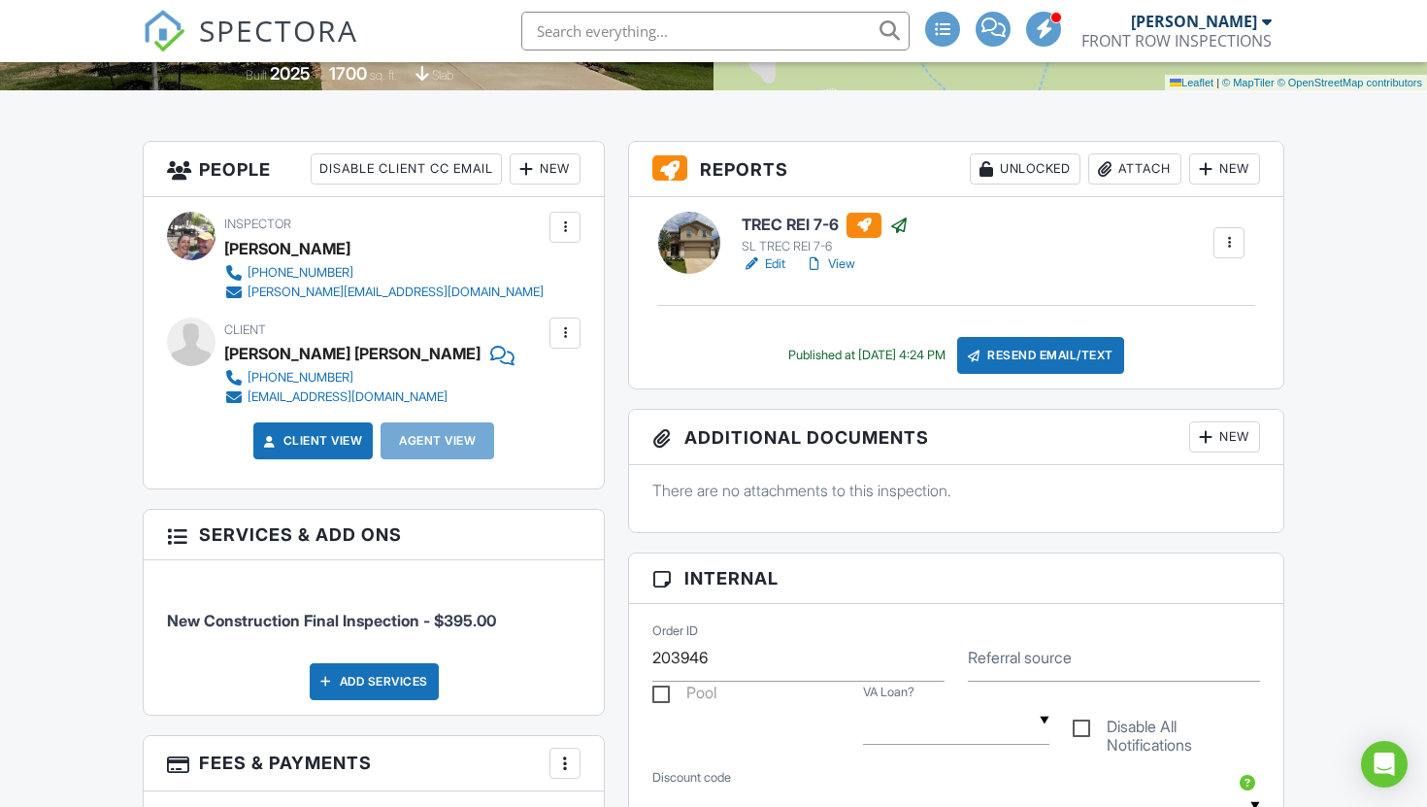
click at [840, 274] on link "View" at bounding box center [830, 263] width 50 height 19
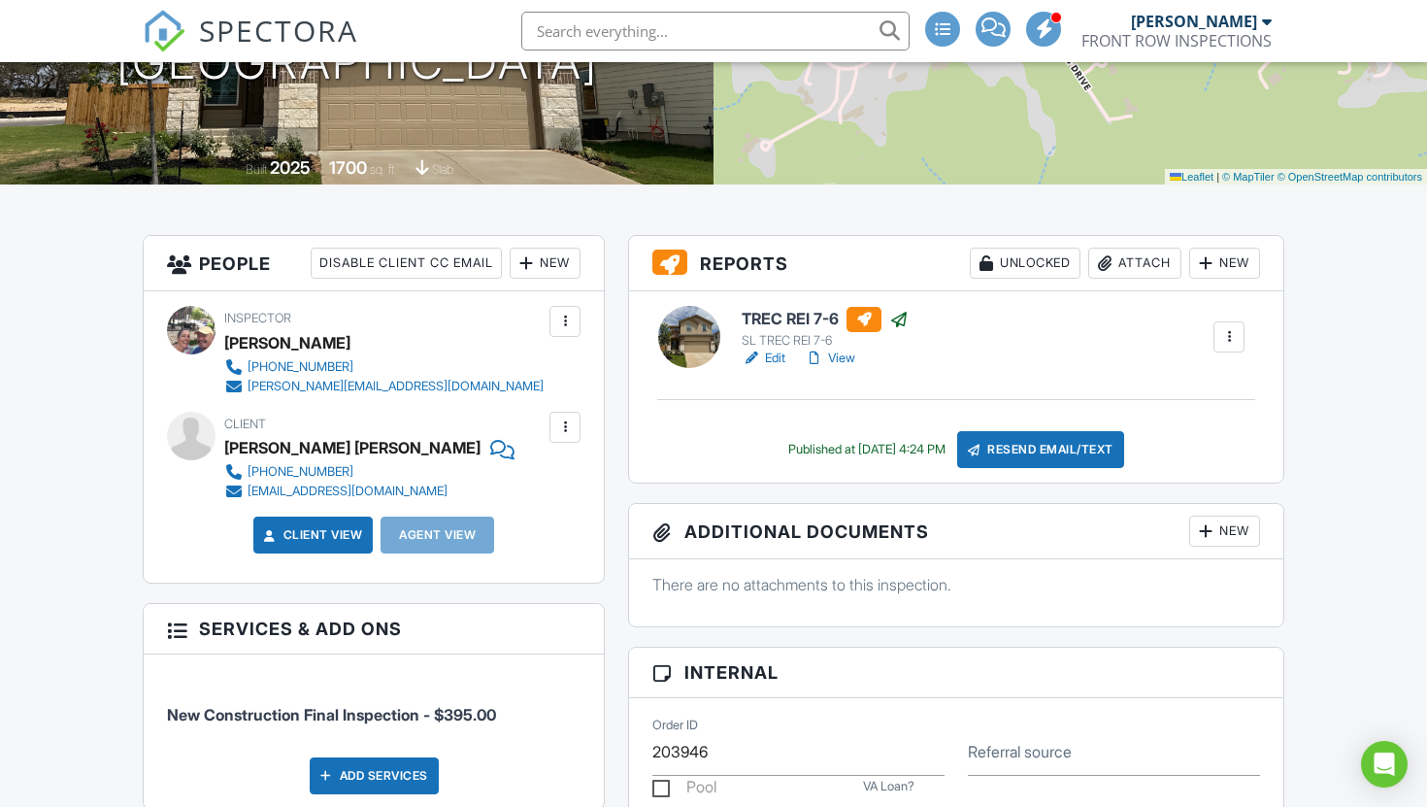
scroll to position [337, 0]
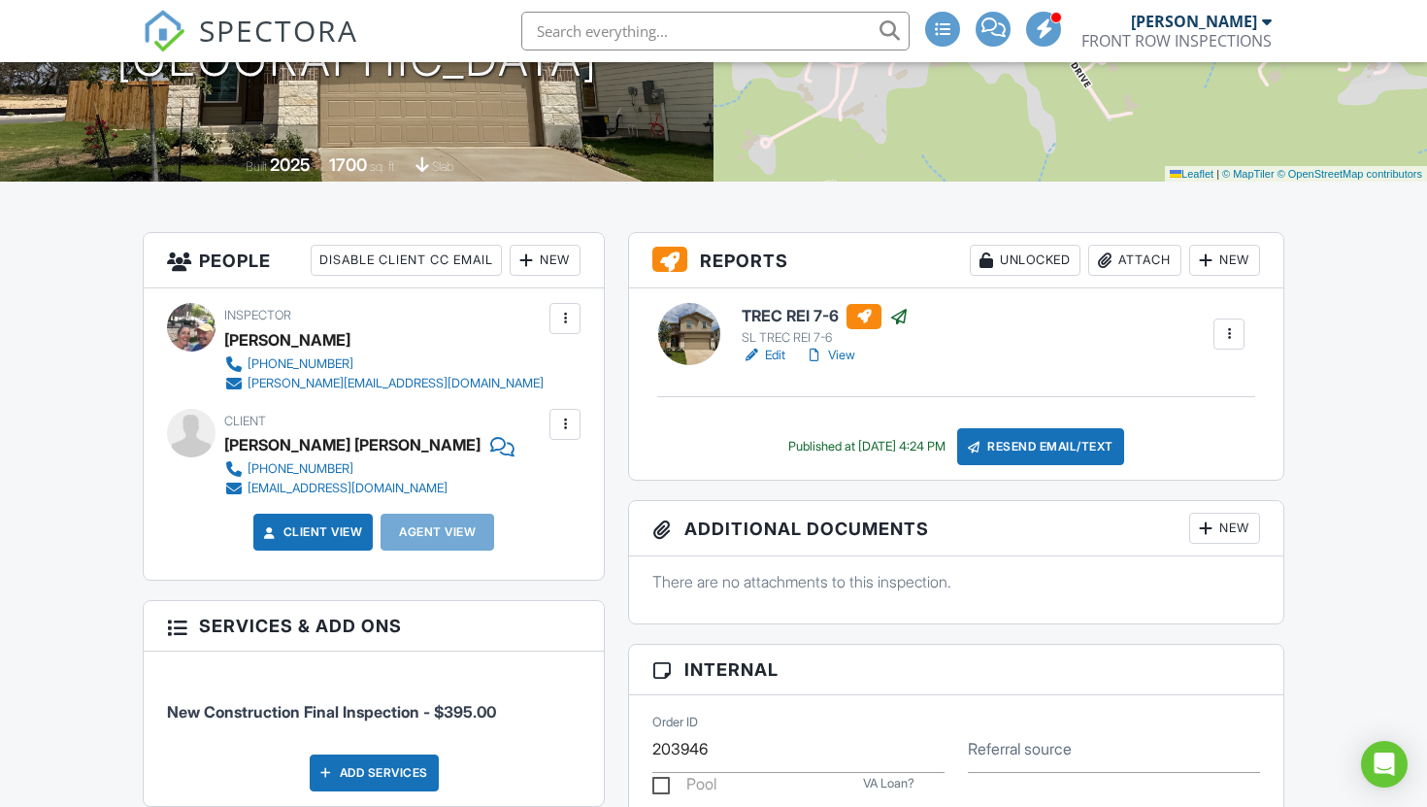
click at [775, 365] on link "Edit" at bounding box center [764, 355] width 44 height 19
